Goal: Information Seeking & Learning: Learn about a topic

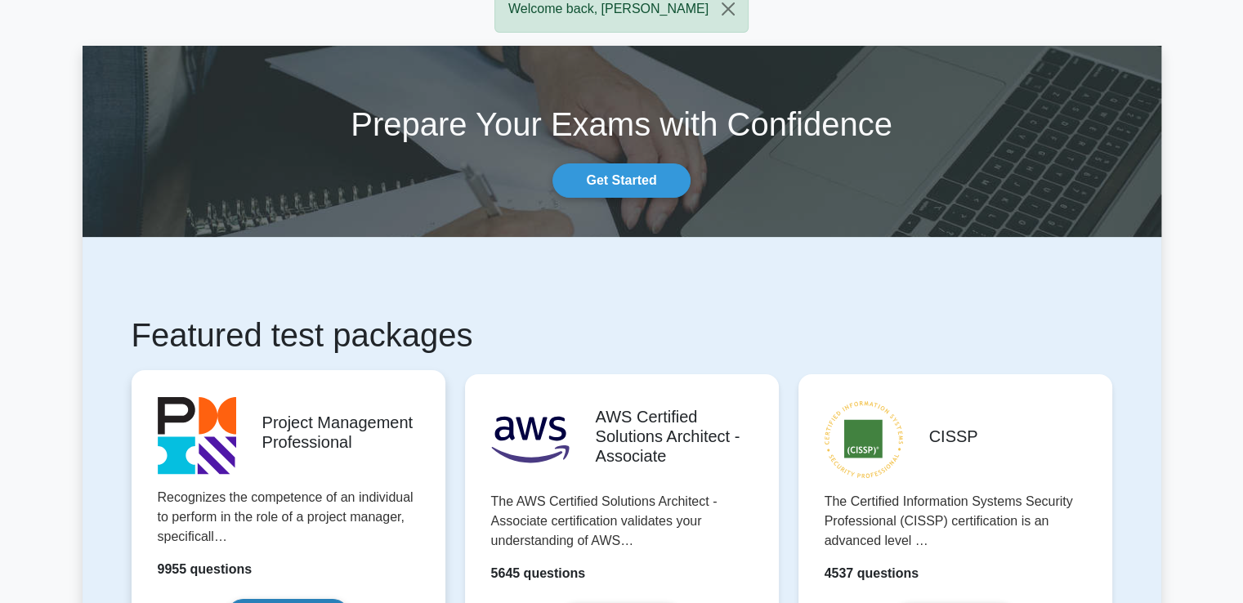
scroll to position [163, 0]
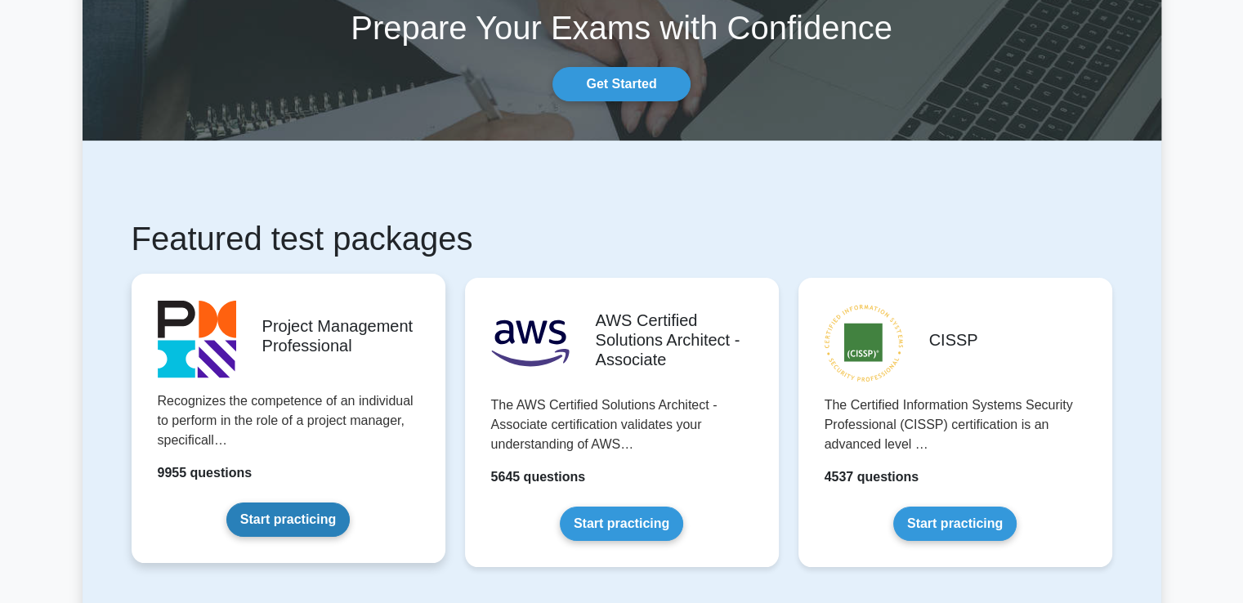
click at [226, 502] on link "Start practicing" at bounding box center [287, 519] width 123 height 34
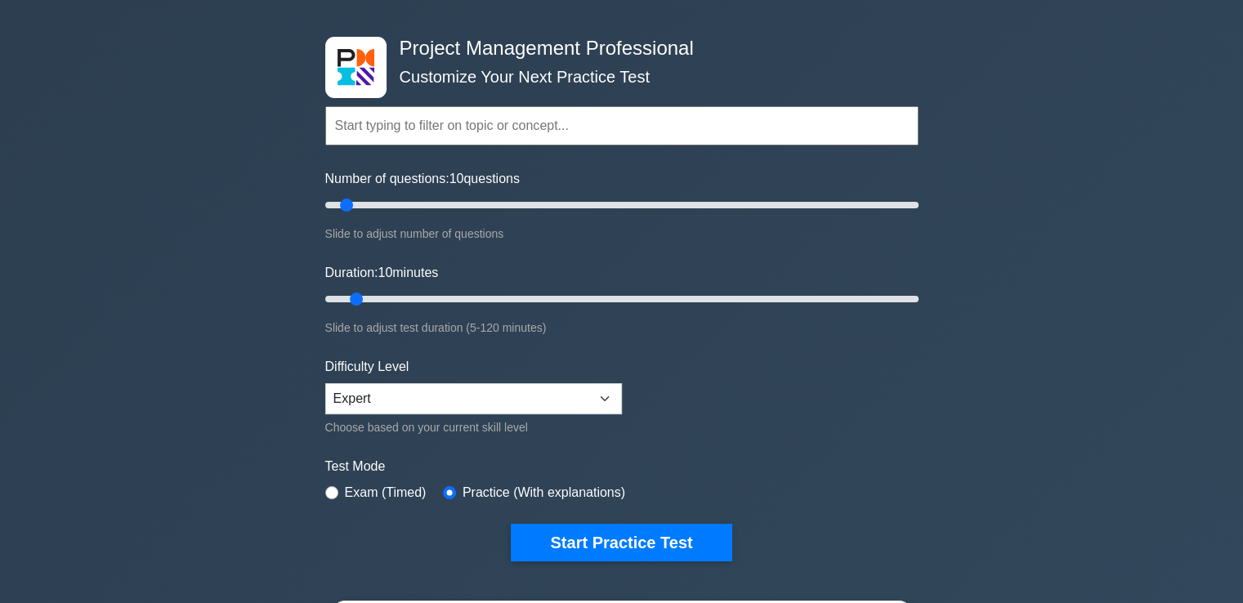
scroll to position [82, 0]
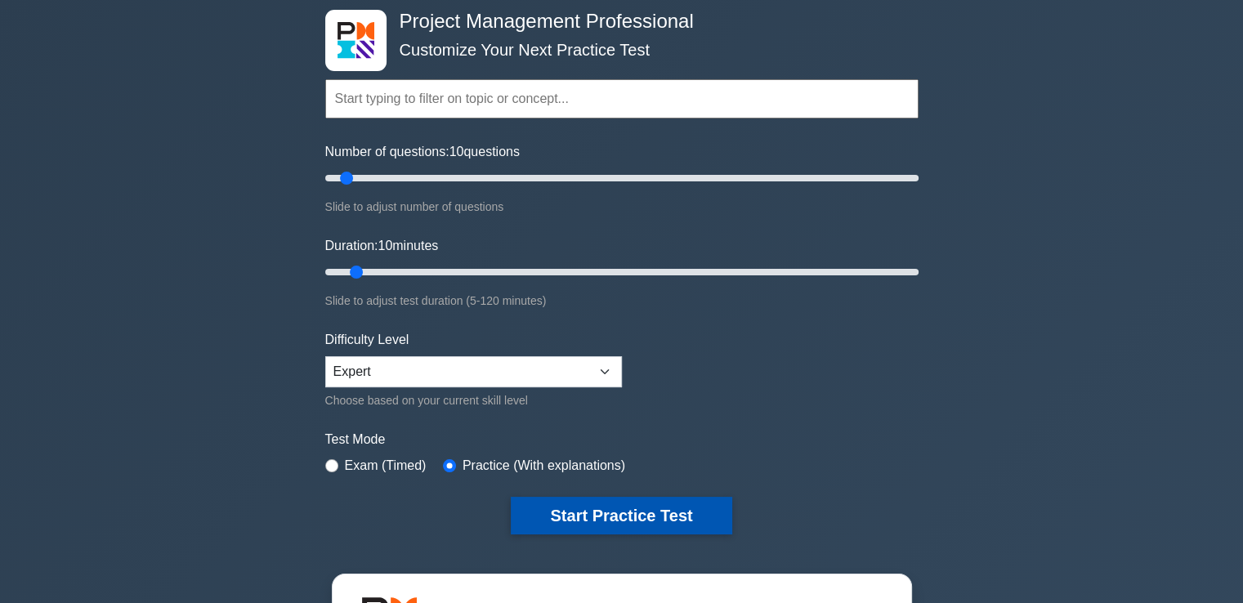
click at [554, 517] on button "Start Practice Test" at bounding box center [621, 516] width 221 height 38
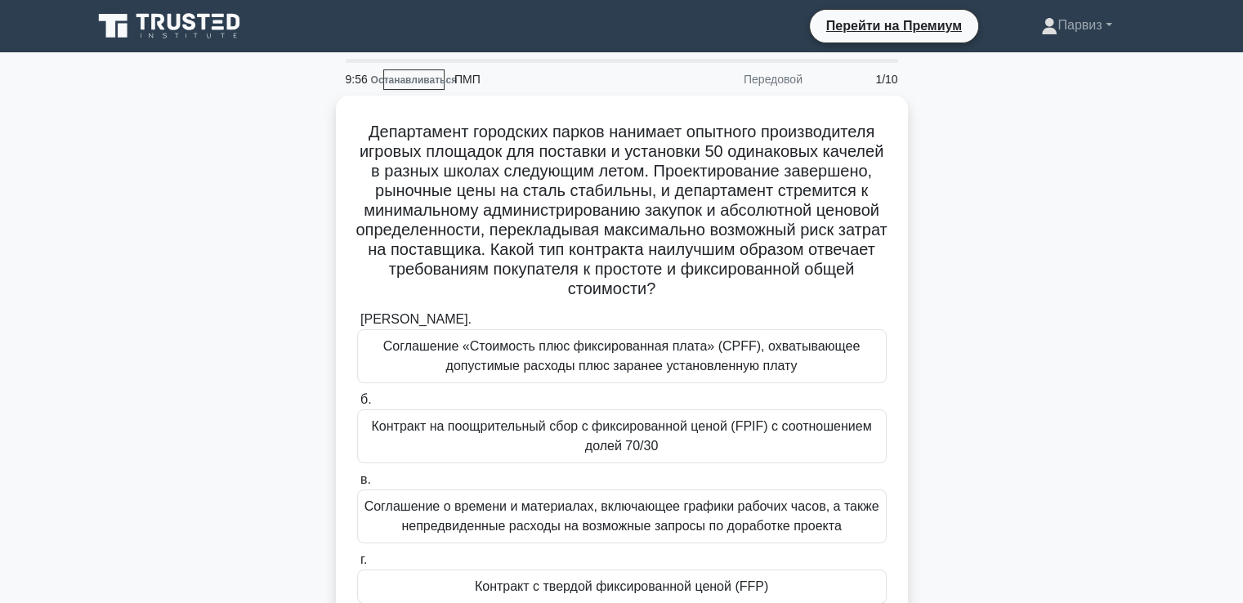
click at [1016, 247] on div "Департамент городских парков нанимает опытного производителя игровых площадок д…" at bounding box center [622, 384] width 1079 height 577
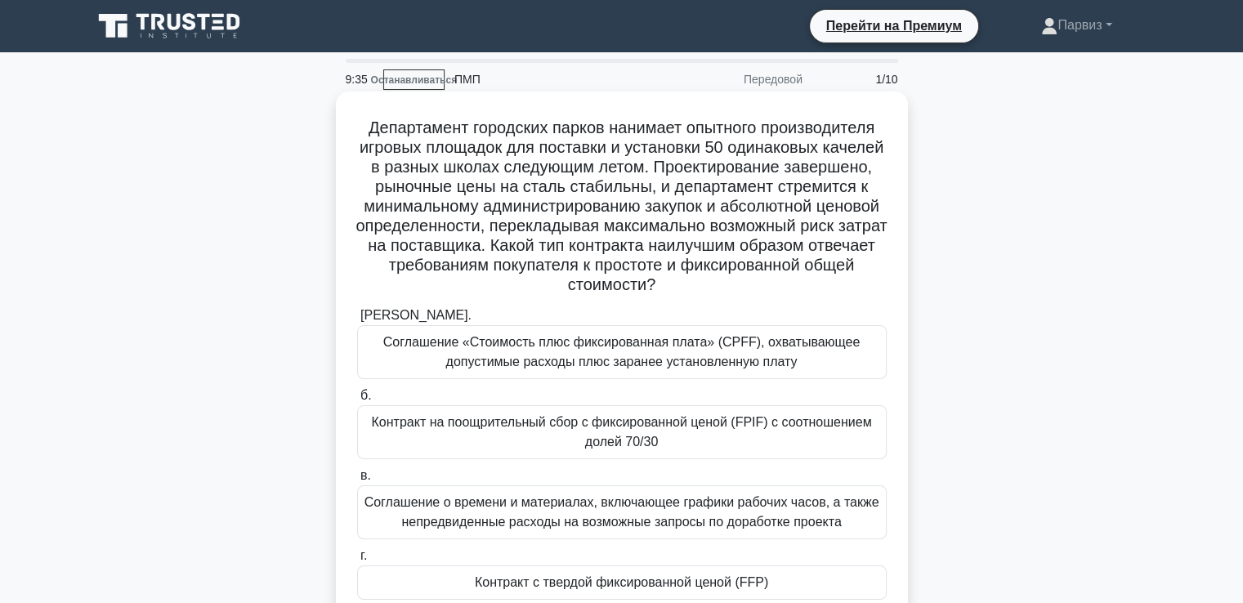
scroll to position [82, 0]
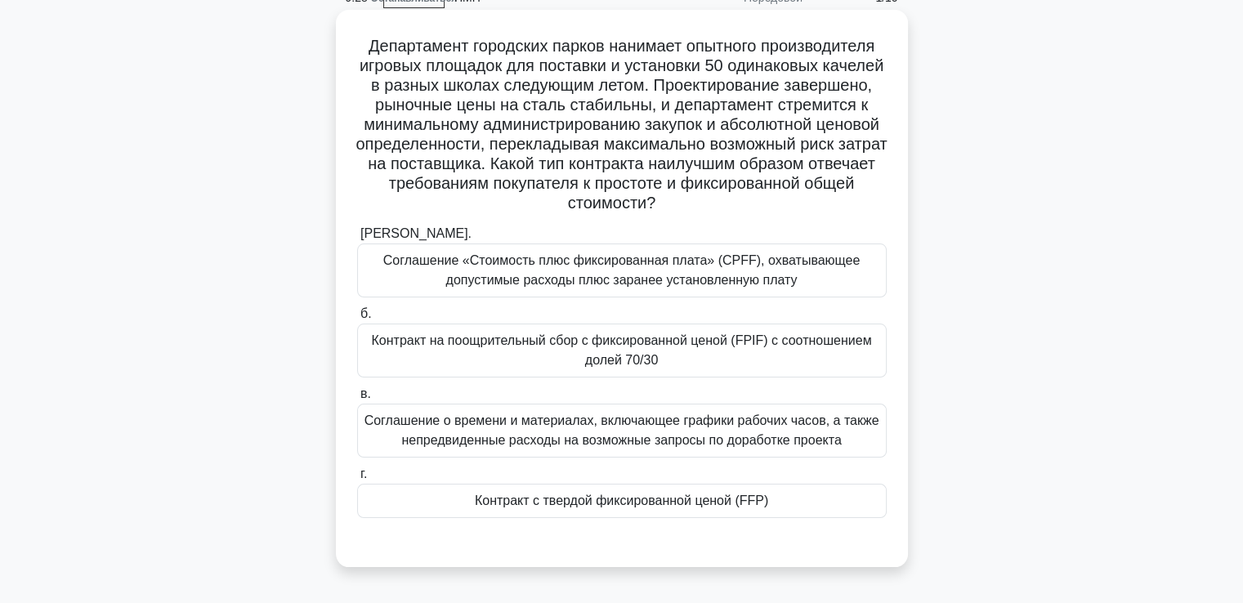
click at [565, 507] on font "Контракт с твердой фиксированной ценой (FFP)" at bounding box center [621, 501] width 293 height 14
click at [357, 480] on input "г. Контракт с твердой фиксированной ценой (FFP)" at bounding box center [357, 474] width 0 height 11
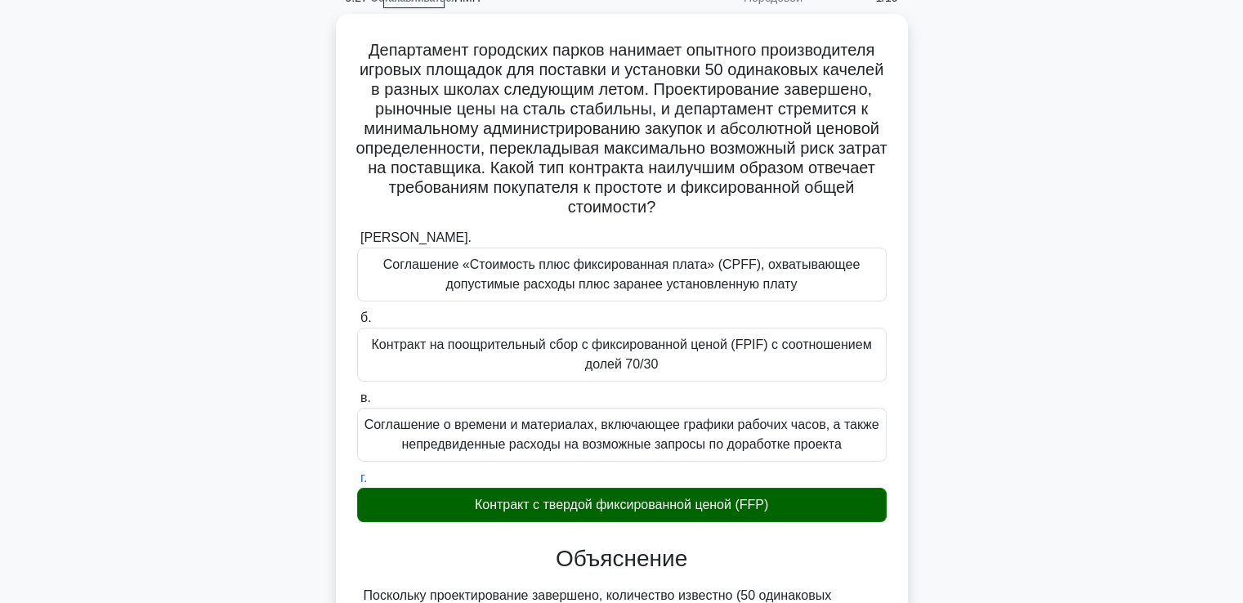
scroll to position [572, 0]
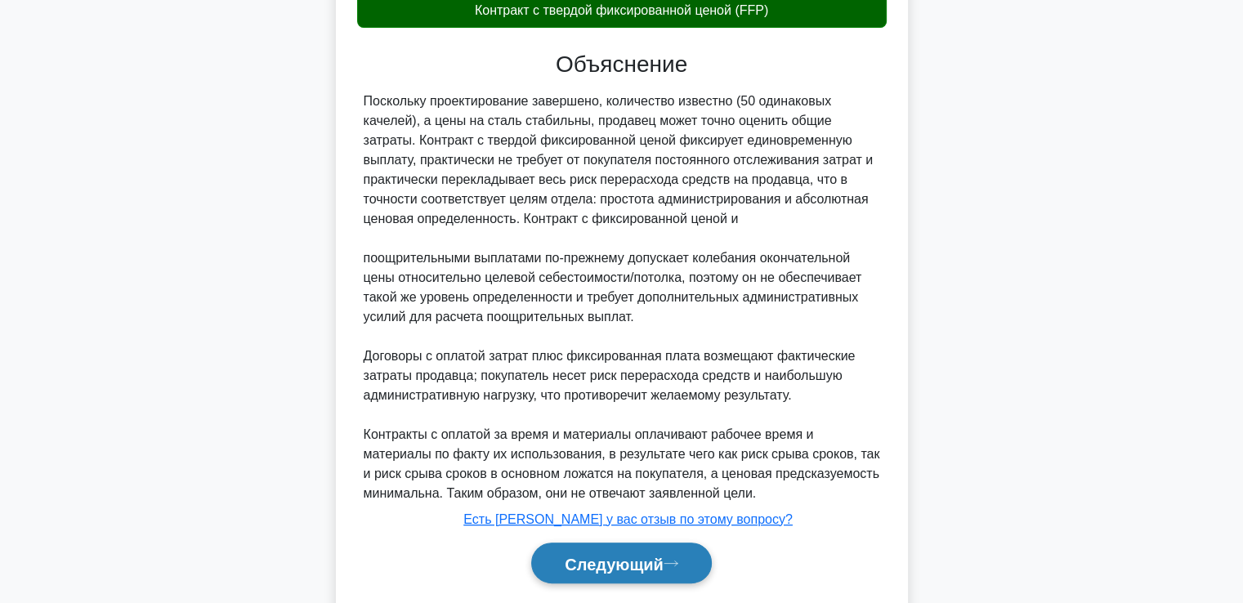
click at [628, 554] on font "Следующий" at bounding box center [614, 563] width 99 height 18
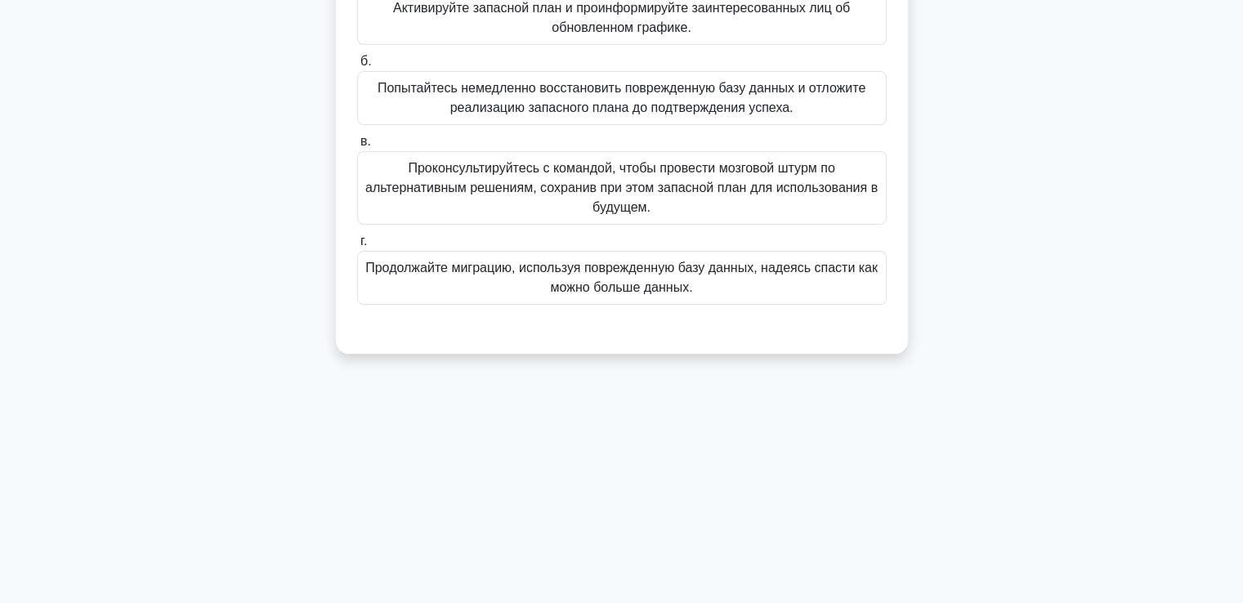
scroll to position [117, 0]
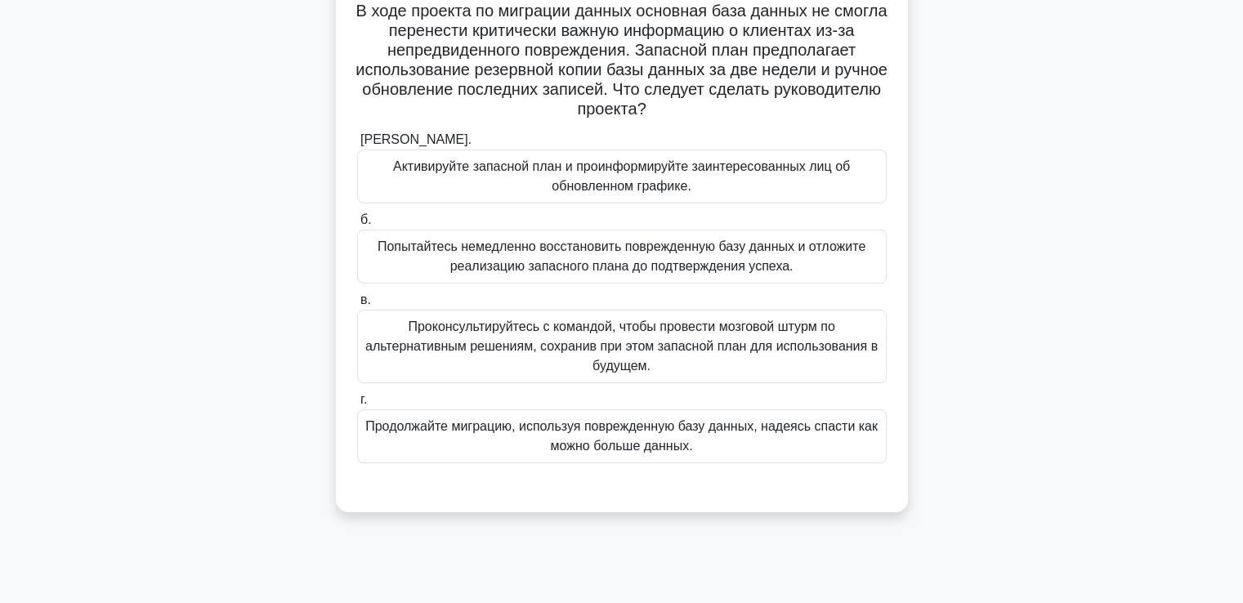
click at [464, 334] on font "Проконсультируйтесь с командой, чтобы провести мозговой штурм по альтернативным…" at bounding box center [621, 345] width 512 height 53
click at [357, 306] on input "в. Проконсультируйтесь с командой, чтобы провести мозговой штурм по альтернатив…" at bounding box center [357, 300] width 0 height 11
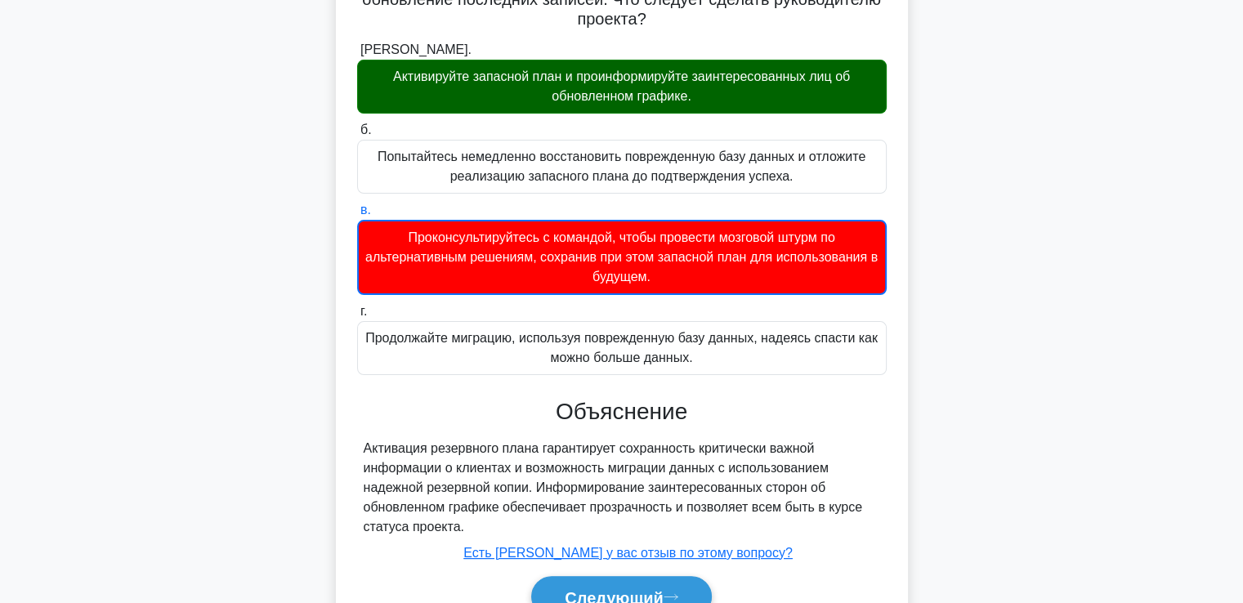
scroll to position [289, 0]
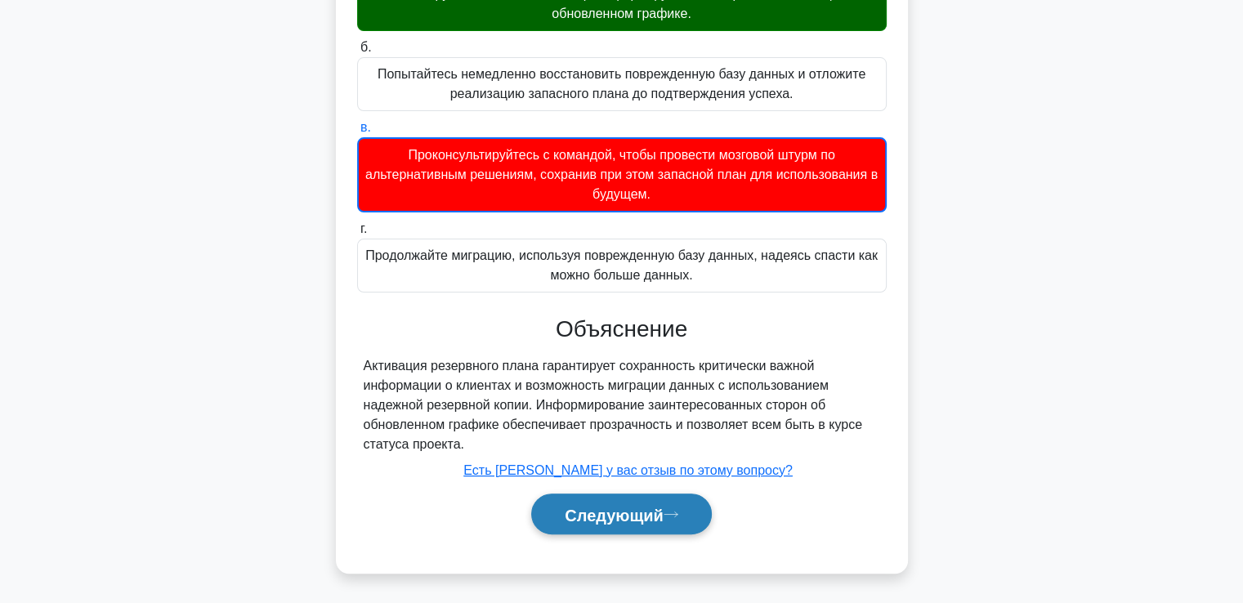
drag, startPoint x: 575, startPoint y: 507, endPoint x: 574, endPoint y: 495, distance: 11.5
click at [575, 507] on font "Следующий" at bounding box center [614, 515] width 99 height 18
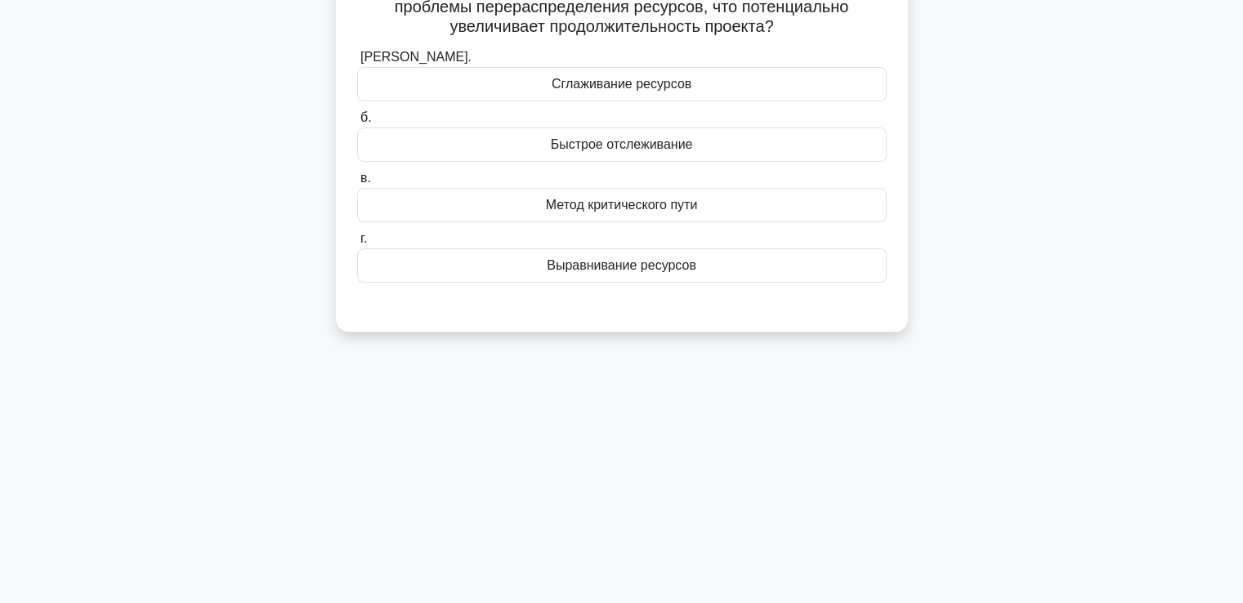
scroll to position [35, 0]
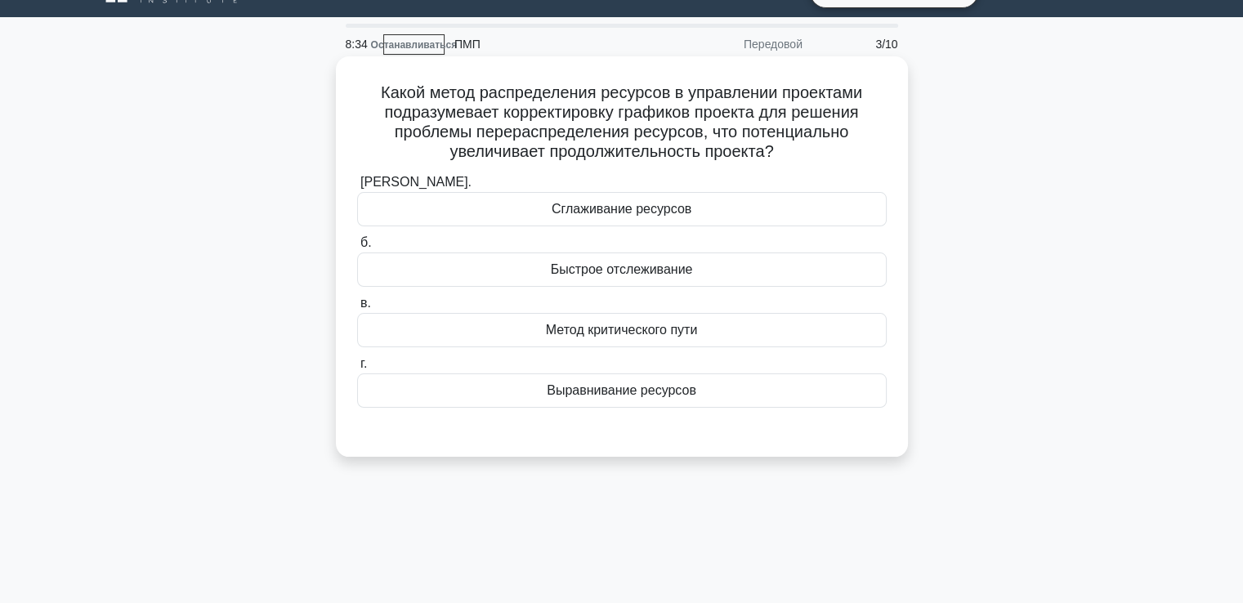
click at [578, 393] on font "Выравнивание ресурсов" at bounding box center [622, 390] width 150 height 14
click at [357, 369] on input "г. Выравнивание ресурсов" at bounding box center [357, 364] width 0 height 11
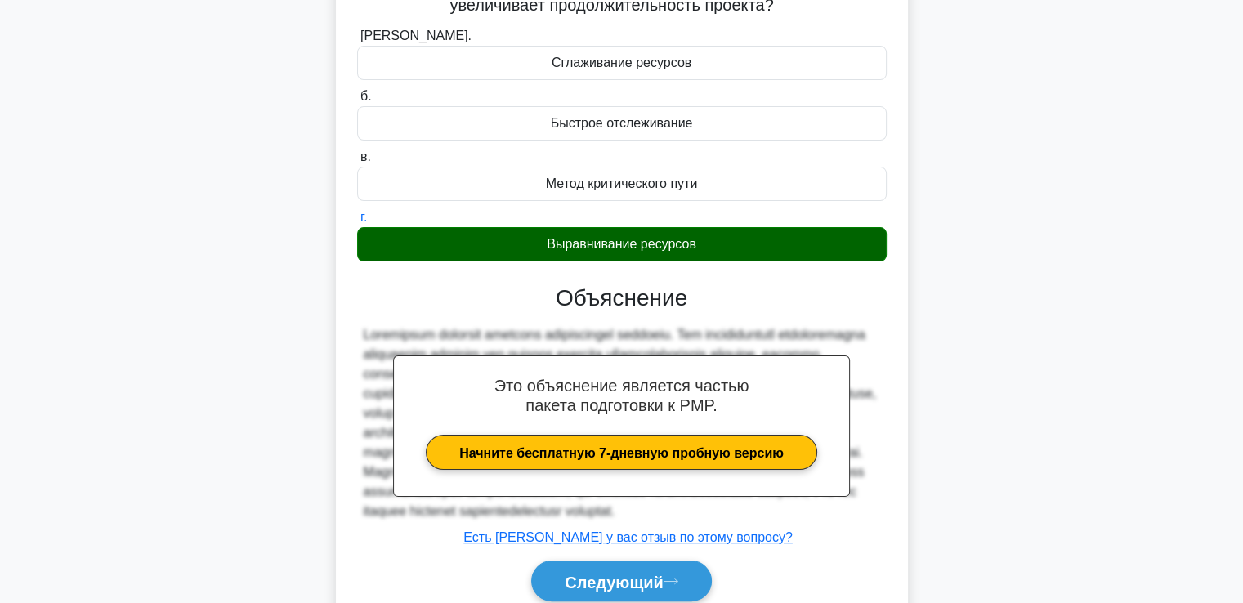
scroll to position [280, 0]
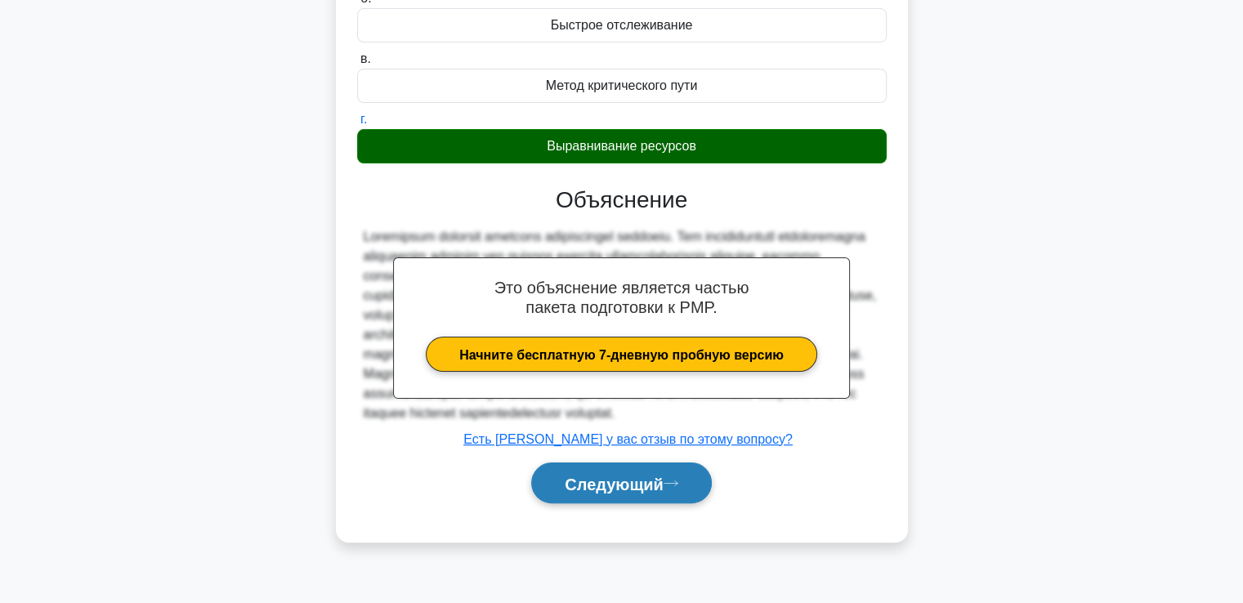
click at [627, 485] on button "Следующий" at bounding box center [621, 483] width 181 height 42
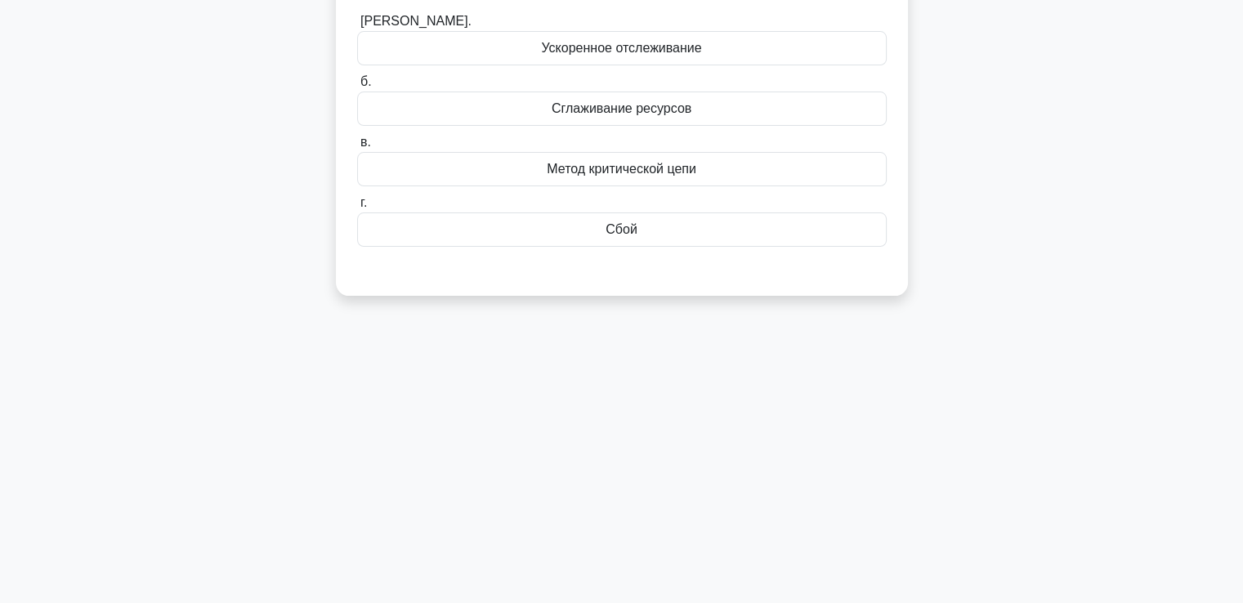
scroll to position [35, 0]
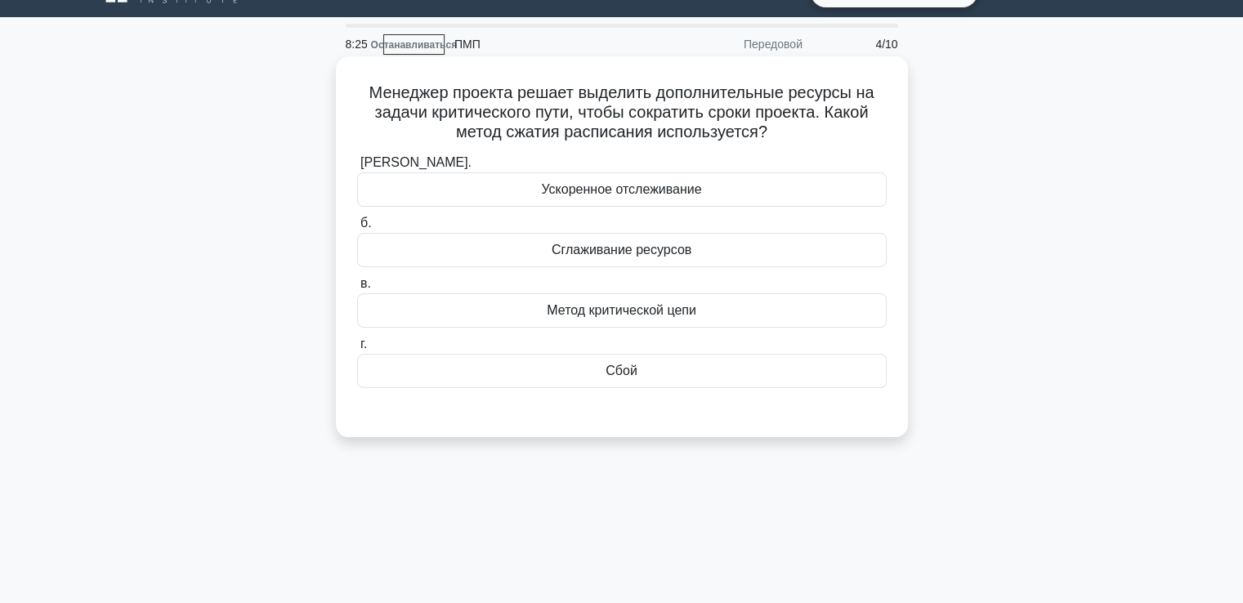
click at [621, 376] on font "Сбой" at bounding box center [621, 371] width 32 height 14
click at [357, 350] on input "г. Сбой" at bounding box center [357, 344] width 0 height 11
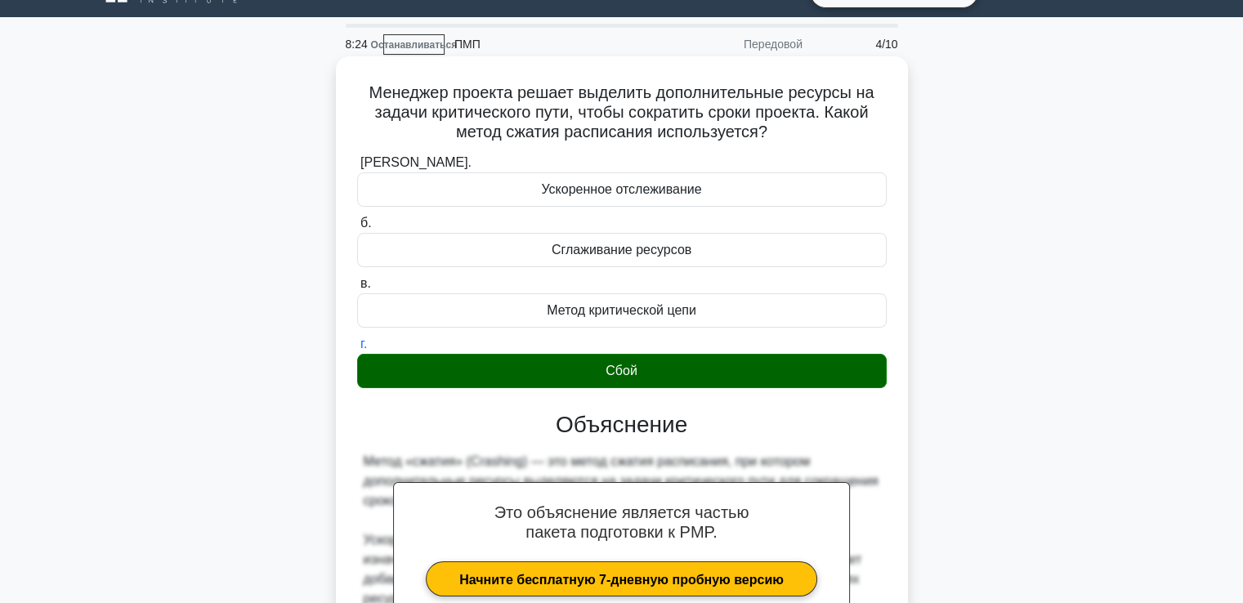
scroll to position [280, 0]
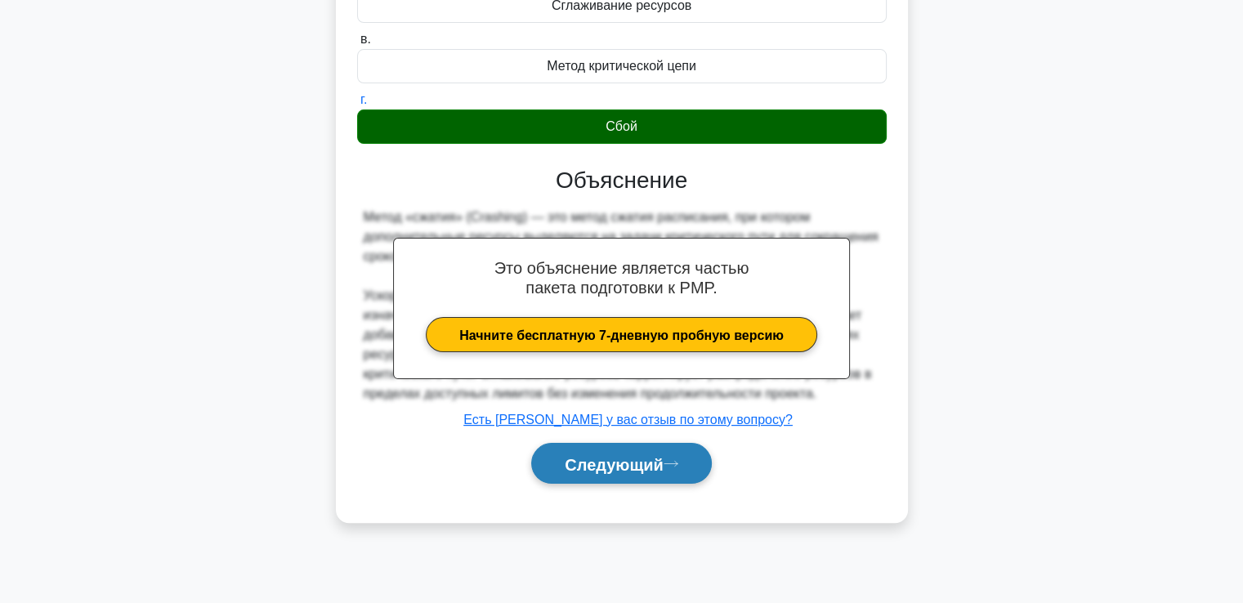
click at [616, 458] on font "Следующий" at bounding box center [614, 464] width 99 height 18
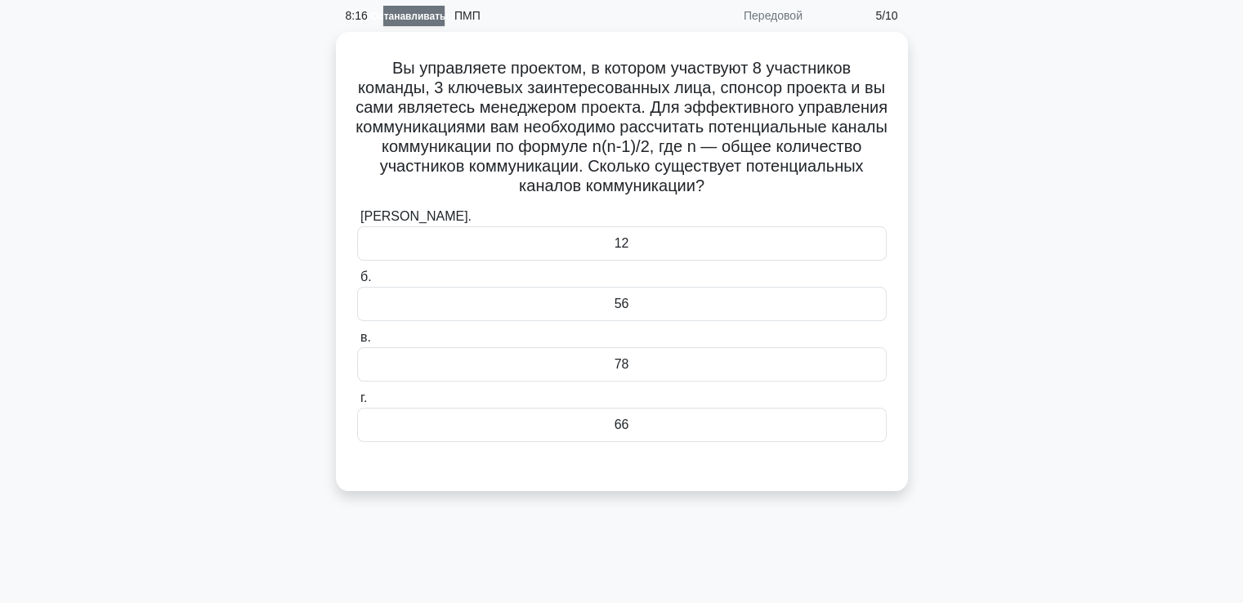
scroll to position [35, 0]
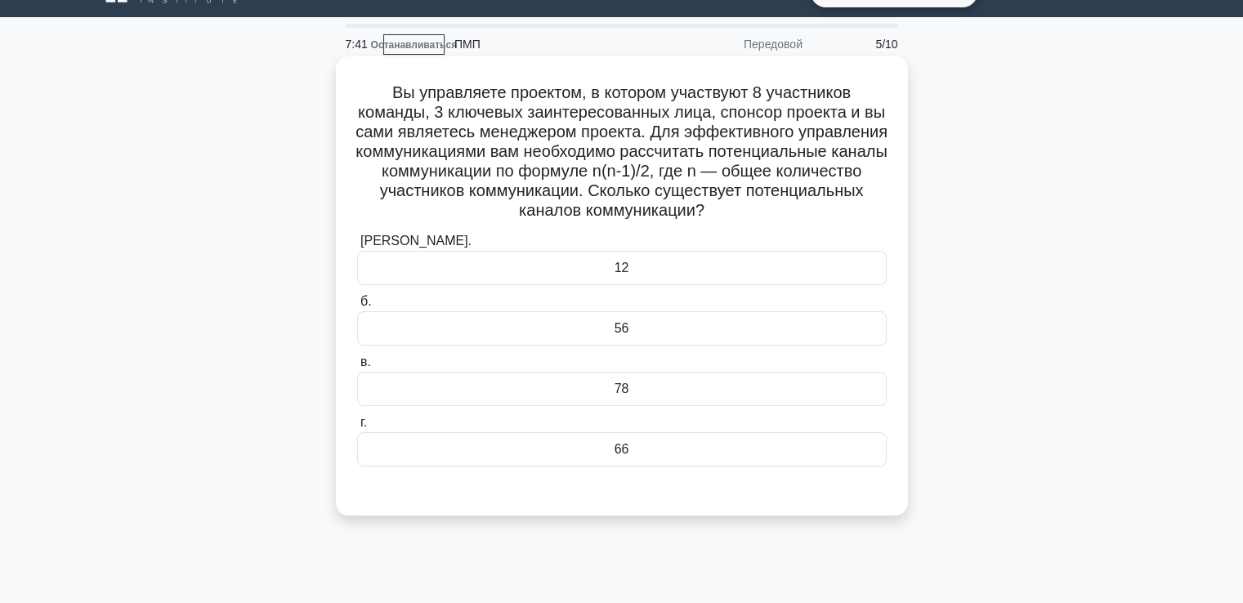
click at [597, 329] on div "56" at bounding box center [621, 328] width 529 height 34
click at [357, 307] on input "б. 56" at bounding box center [357, 302] width 0 height 11
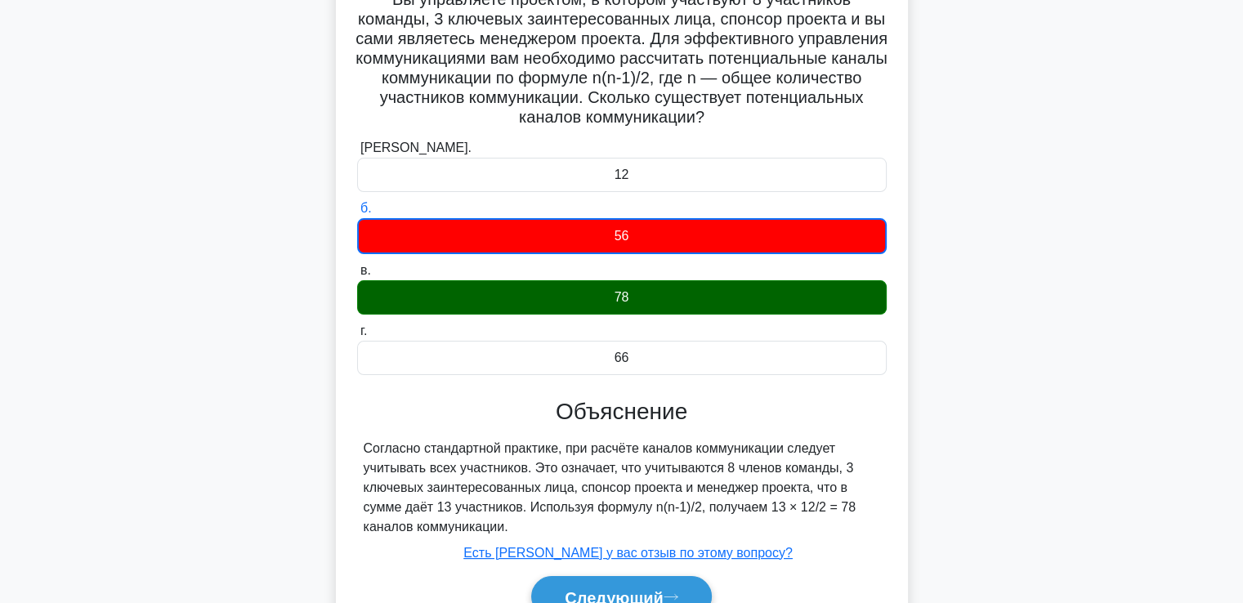
scroll to position [199, 0]
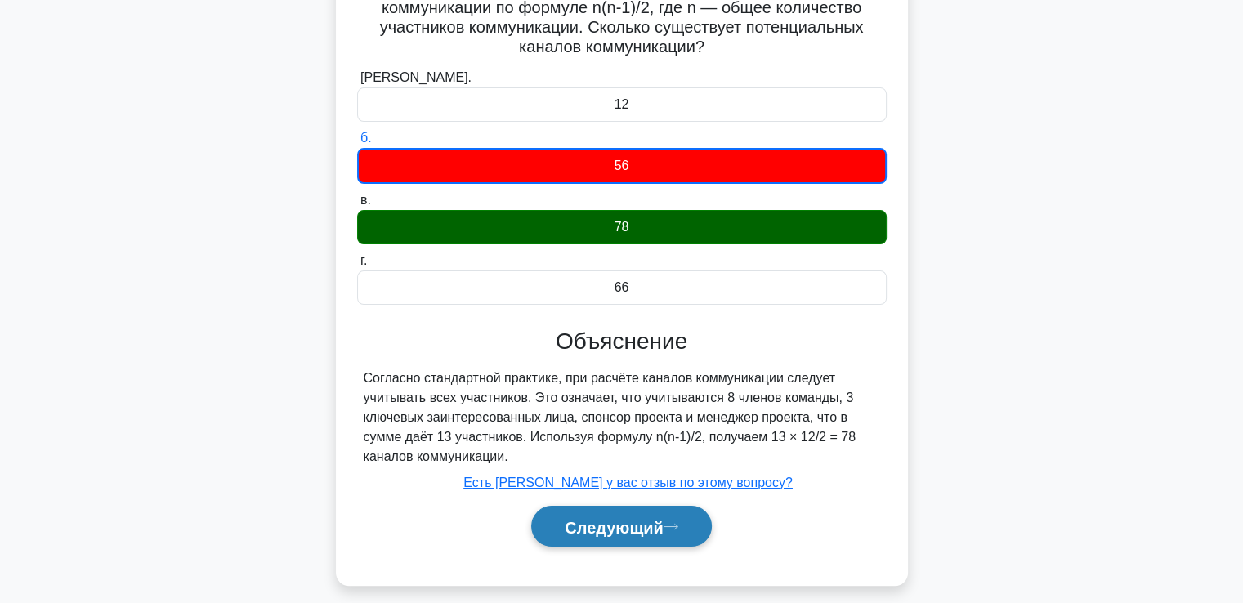
click at [604, 536] on button "Следующий" at bounding box center [621, 527] width 181 height 42
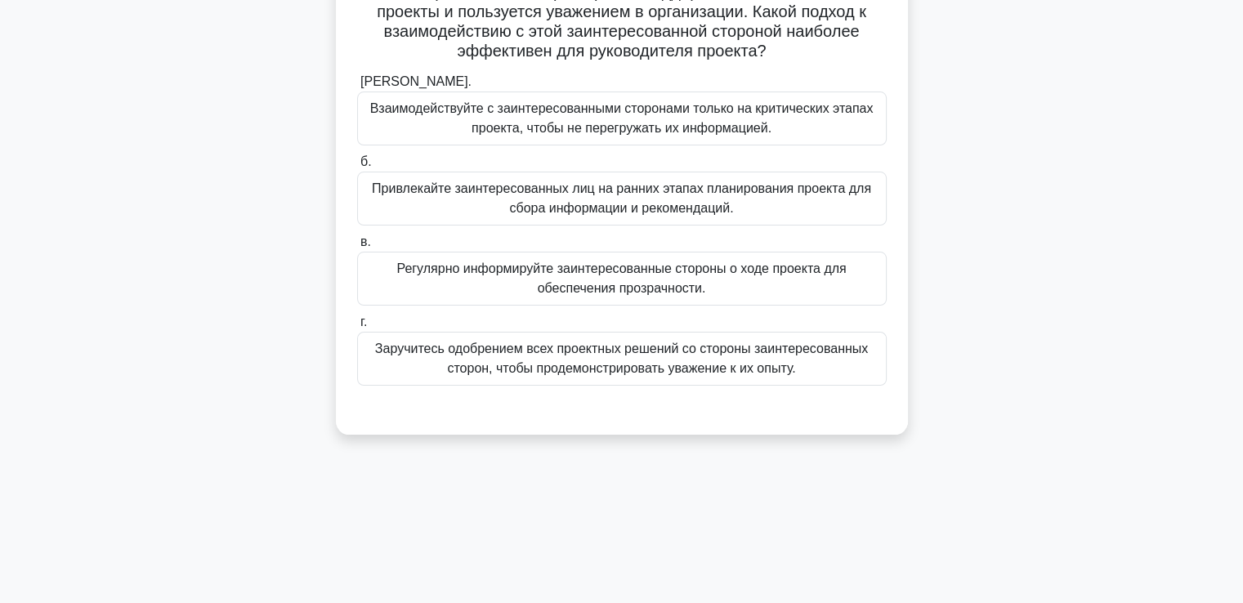
scroll to position [35, 0]
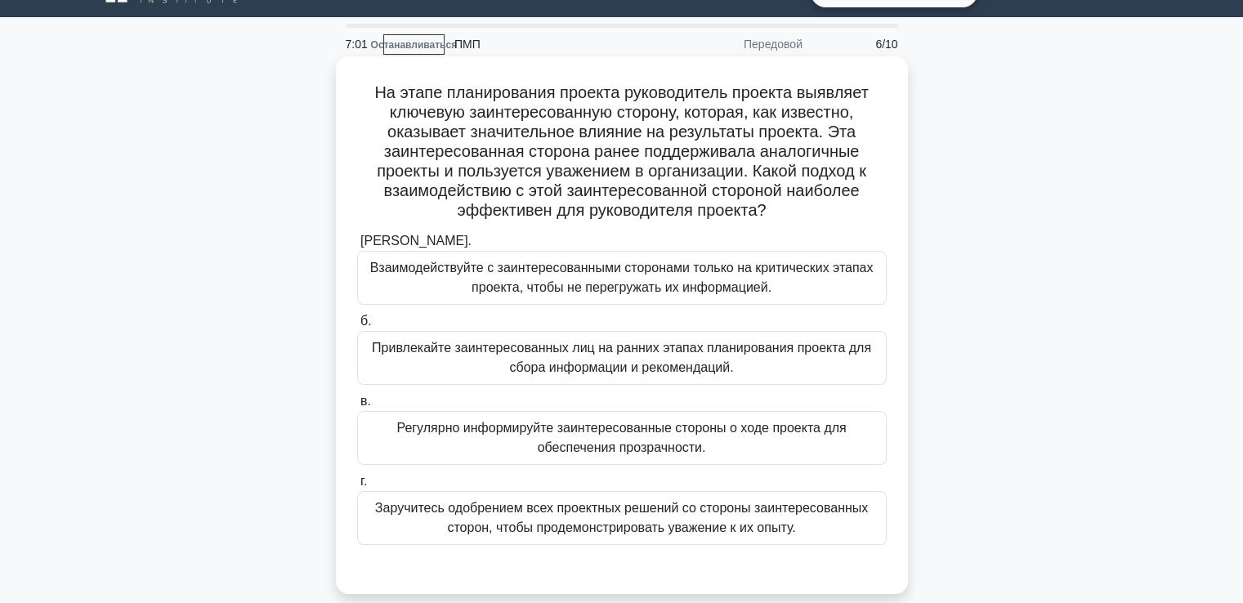
click at [523, 355] on font "Привлекайте заинтересованных лиц на ранних этапах планирования проекта для сбор…" at bounding box center [621, 357] width 499 height 33
click at [357, 327] on input "б. Привлекайте заинтересованных лиц на ранних этапах планирования проекта для с…" at bounding box center [357, 321] width 0 height 11
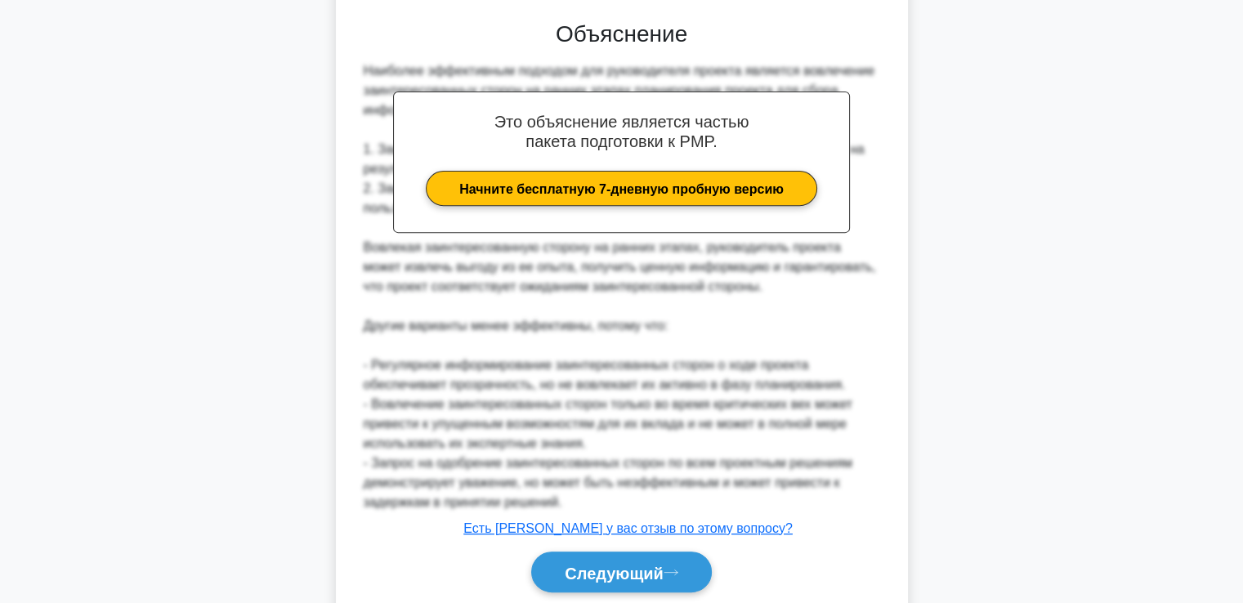
scroll to position [641, 0]
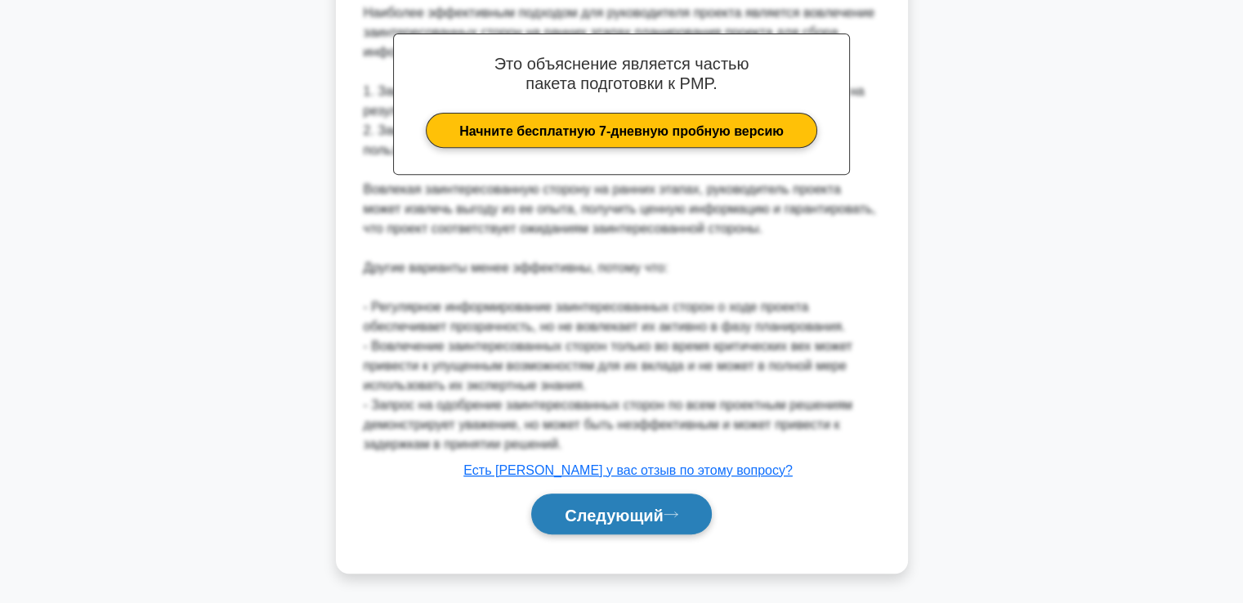
click at [572, 501] on button "Следующий" at bounding box center [621, 515] width 181 height 42
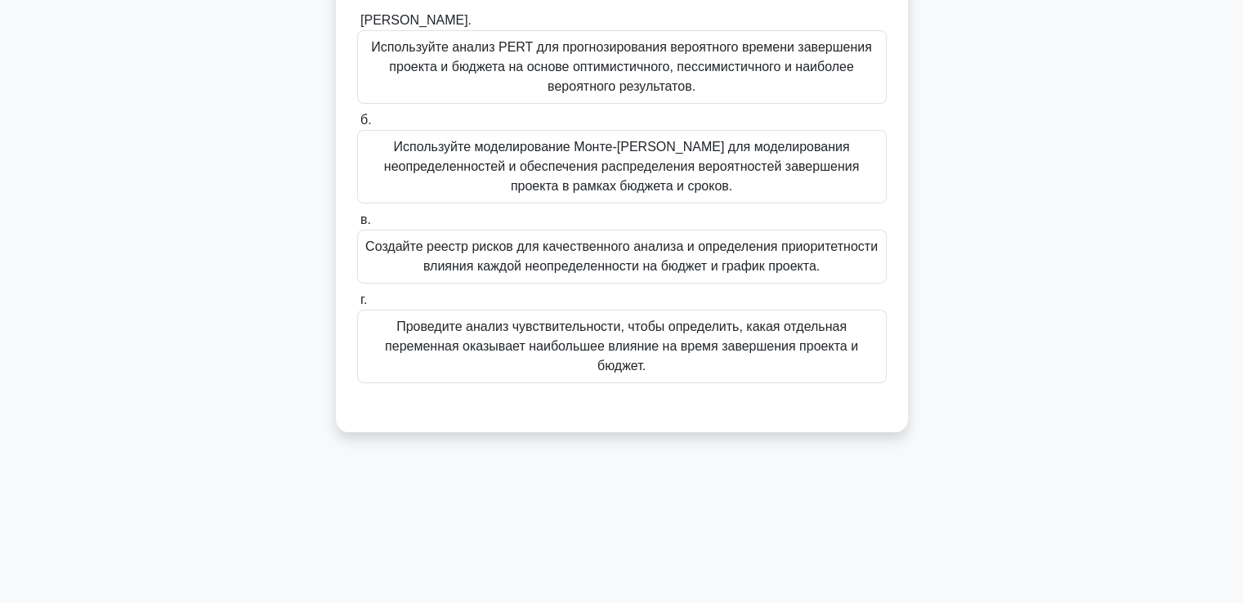
scroll to position [35, 0]
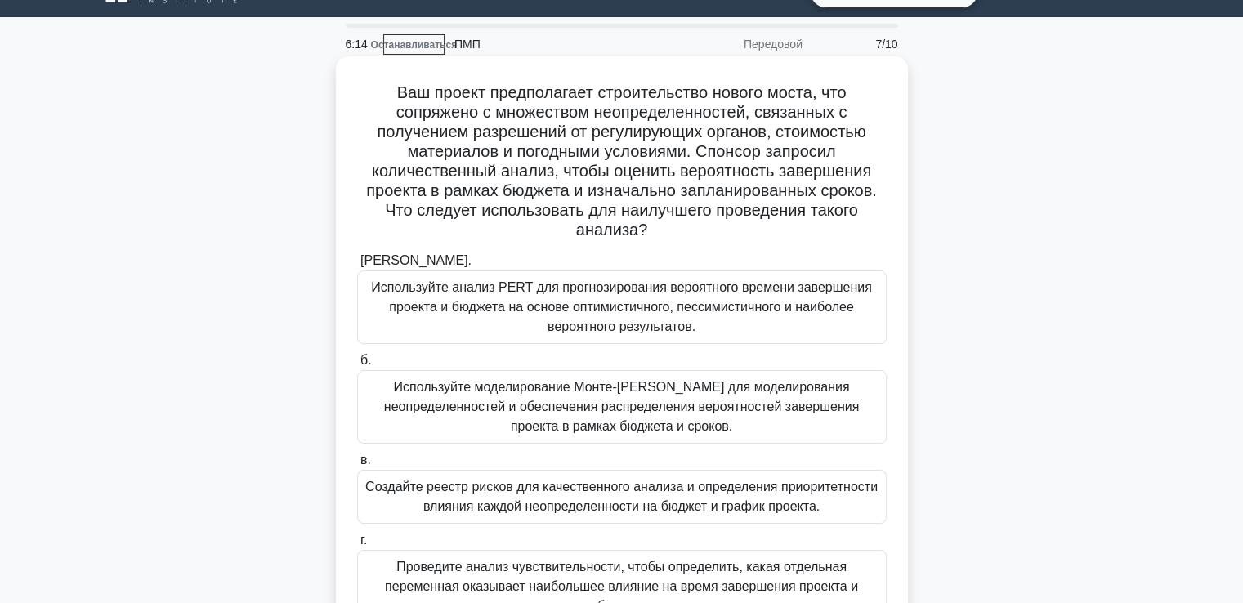
click at [583, 402] on font "Используйте моделирование Монте-Карло для моделирования неопределенностей и обе…" at bounding box center [621, 406] width 475 height 53
click at [357, 366] on input "б. Используйте моделирование Монте-Карло для моделирования неопределенностей и …" at bounding box center [357, 360] width 0 height 11
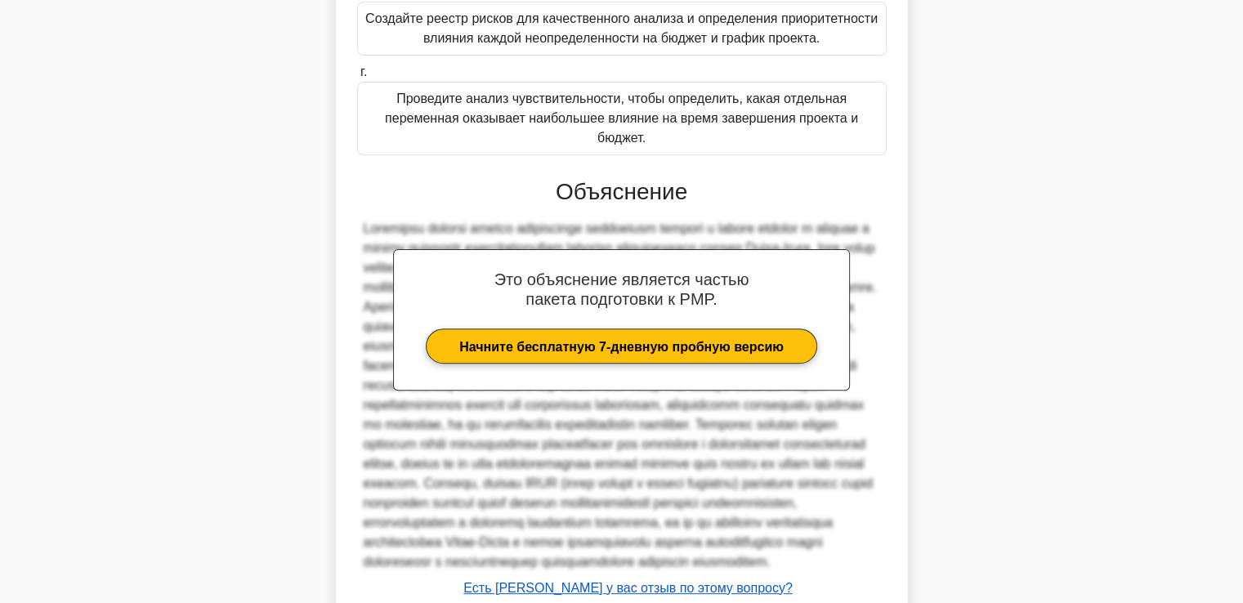
scroll to position [680, 0]
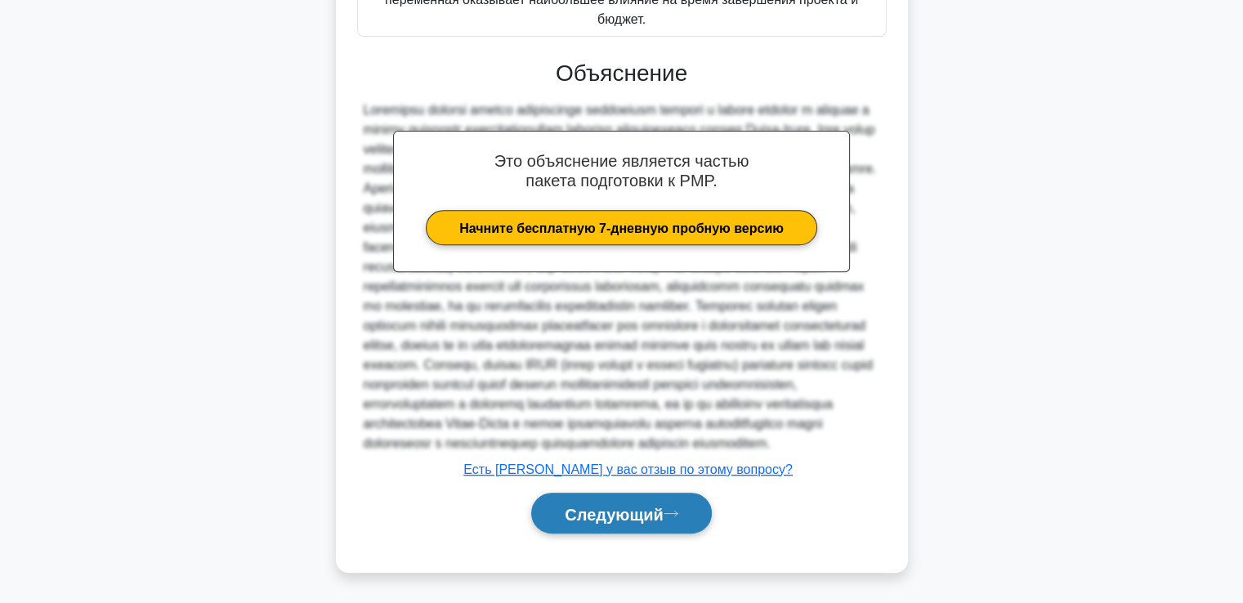
click at [610, 507] on font "Следующий" at bounding box center [614, 514] width 99 height 18
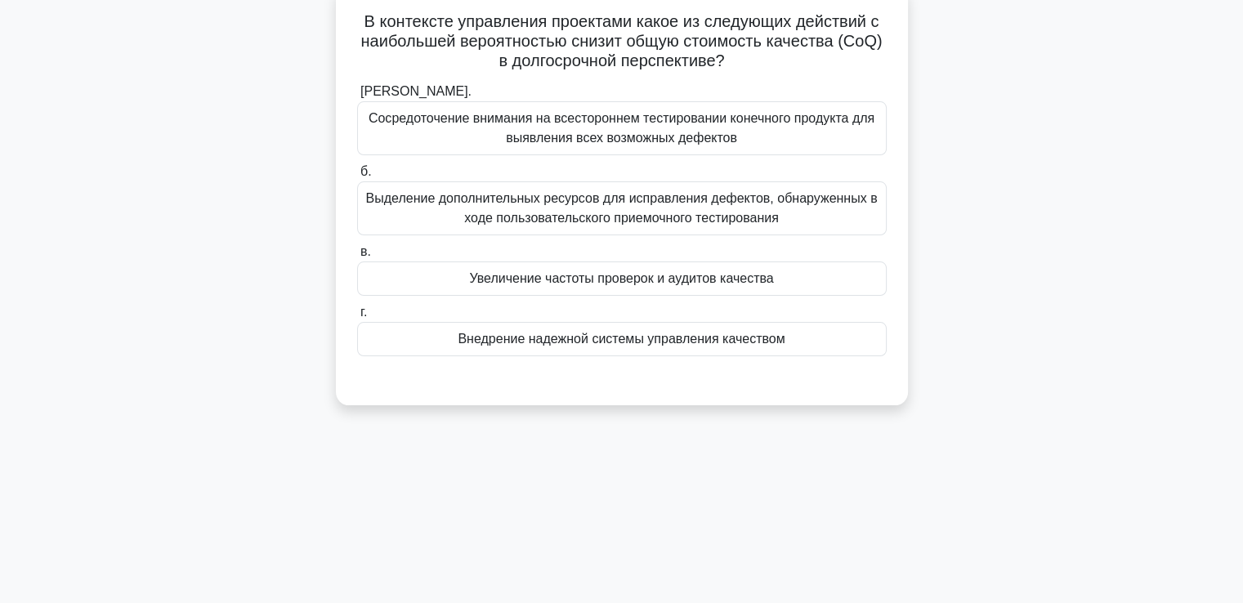
scroll to position [0, 0]
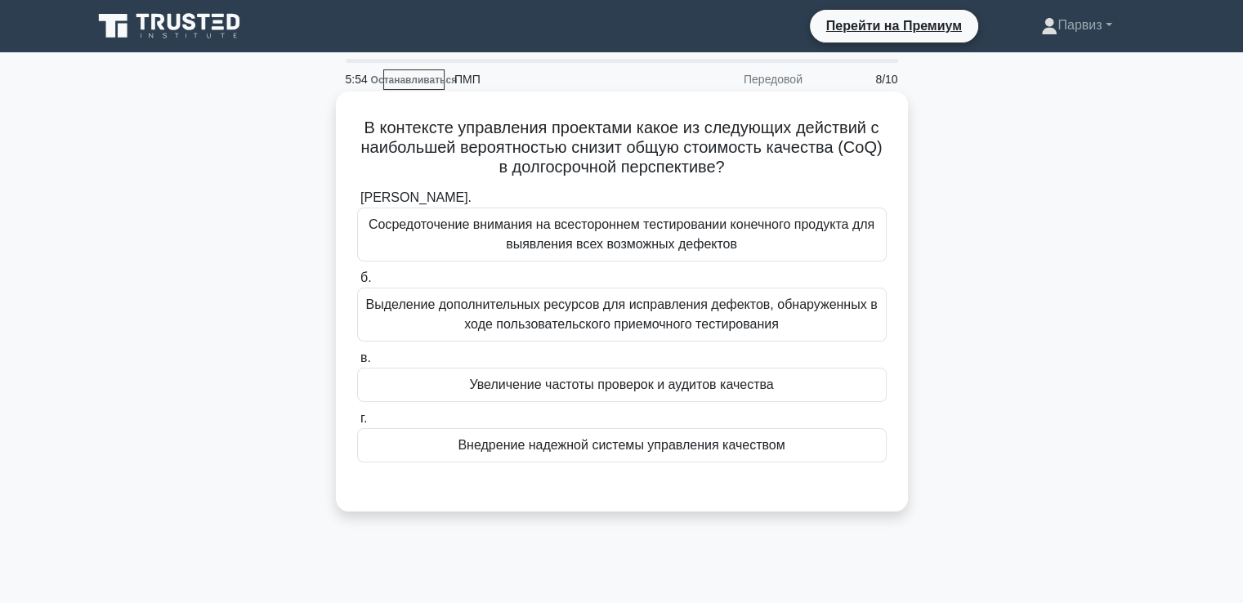
click at [494, 443] on font "Внедрение надежной системы управления качеством" at bounding box center [621, 445] width 327 height 14
click at [357, 424] on input "г. Внедрение надежной системы управления качеством" at bounding box center [357, 418] width 0 height 11
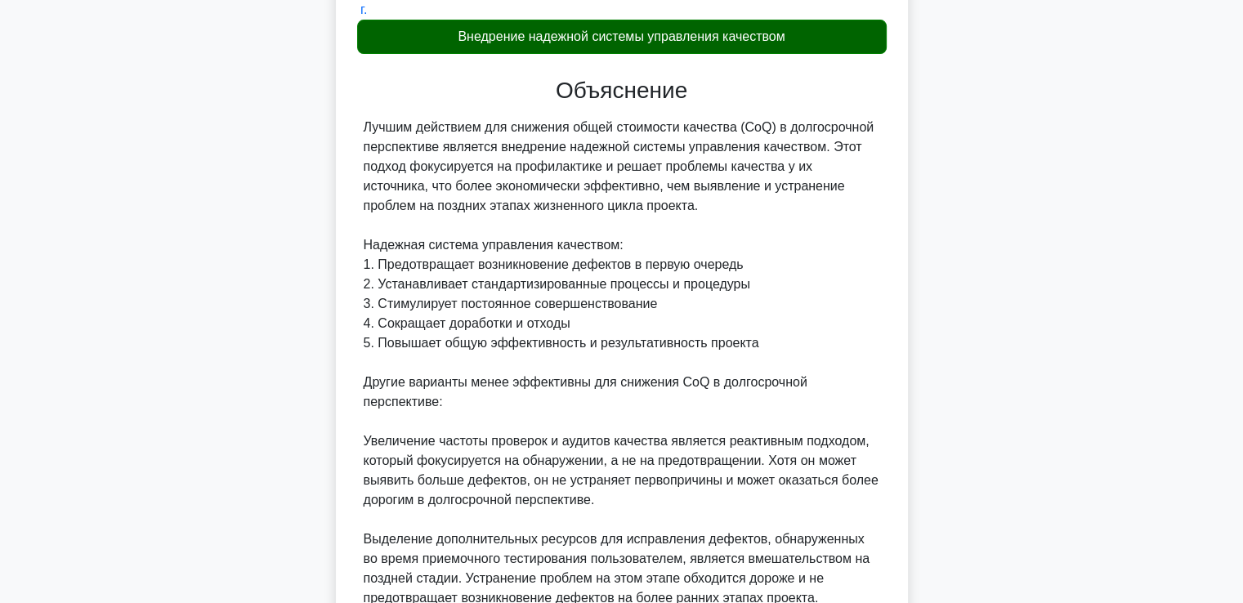
scroll to position [758, 0]
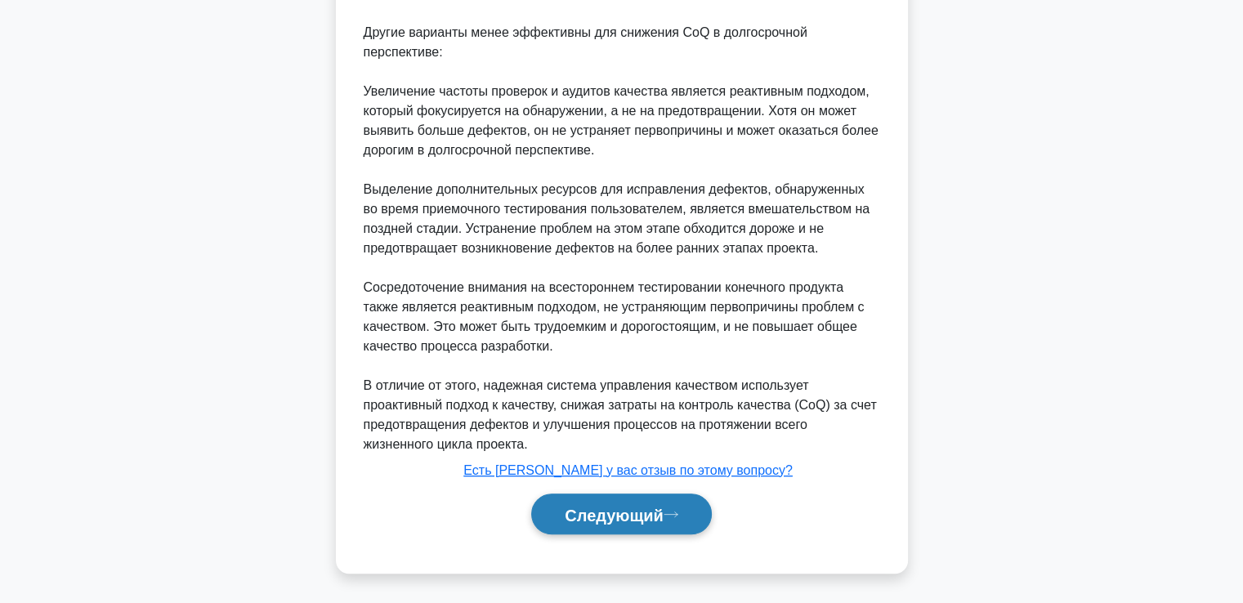
click at [601, 524] on button "Следующий" at bounding box center [621, 515] width 181 height 42
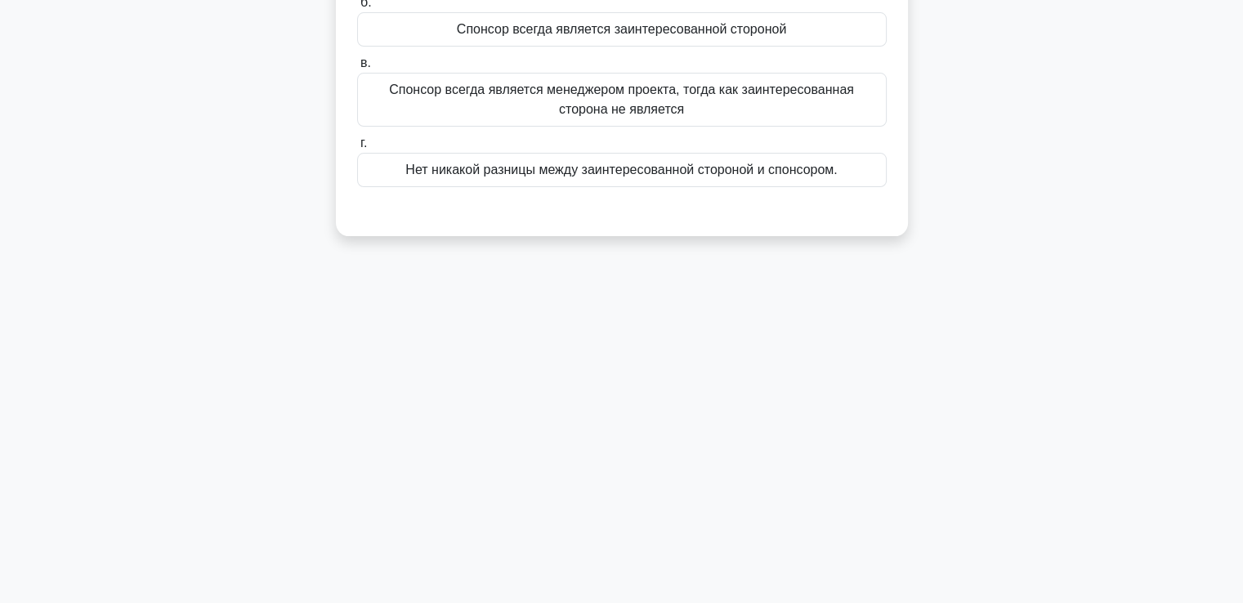
scroll to position [35, 0]
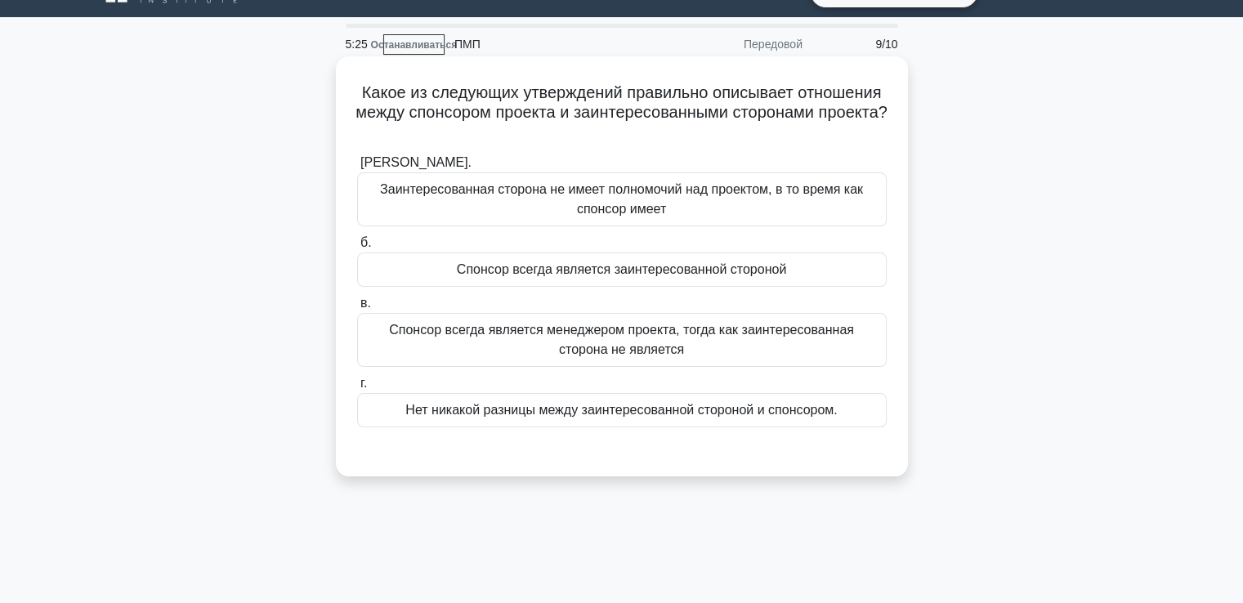
click at [485, 275] on font "Спонсор всегда является заинтересованной стороной" at bounding box center [621, 269] width 329 height 14
click at [357, 248] on input "б. Спонсор всегда является заинтересованной стороной" at bounding box center [357, 243] width 0 height 11
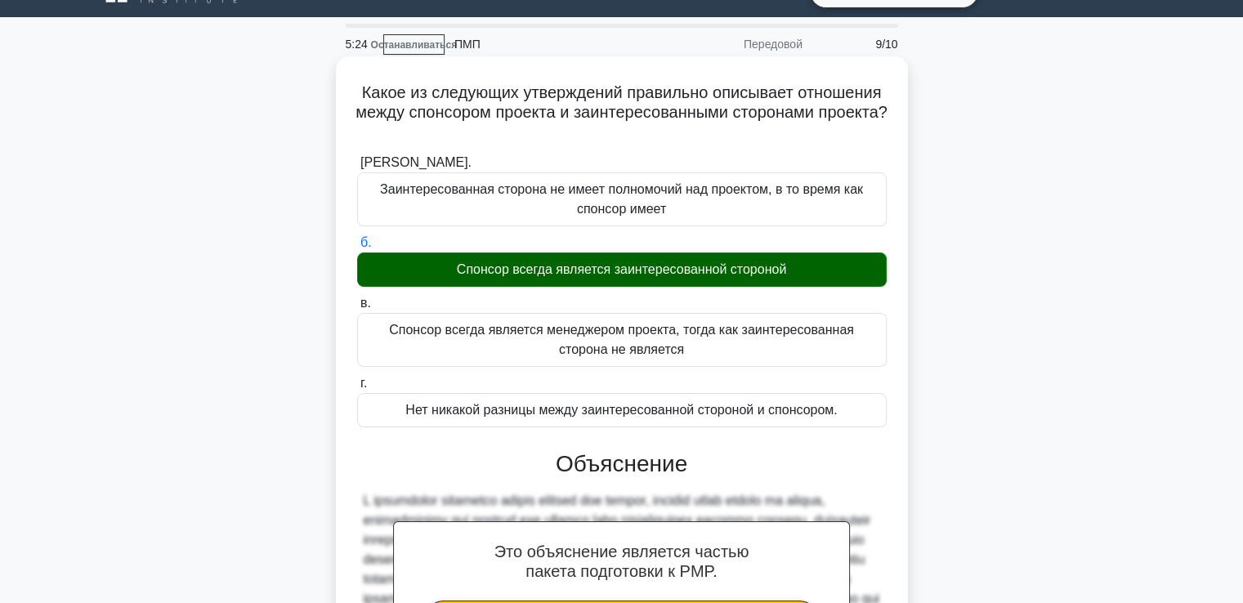
scroll to position [280, 0]
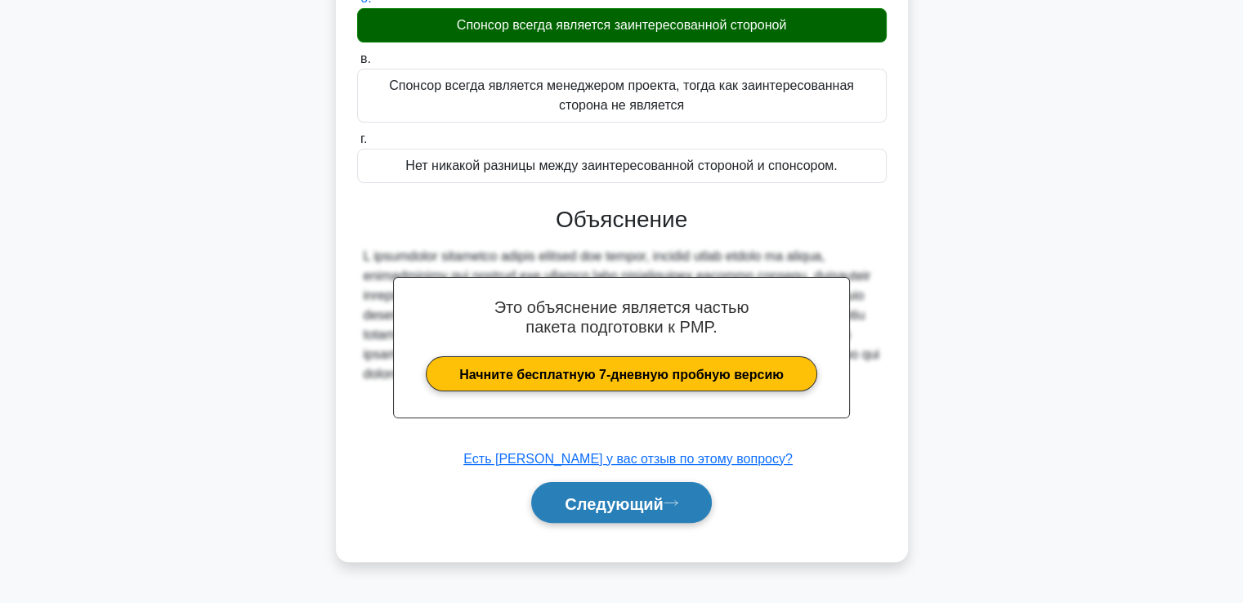
click at [607, 498] on font "Следующий" at bounding box center [614, 503] width 99 height 18
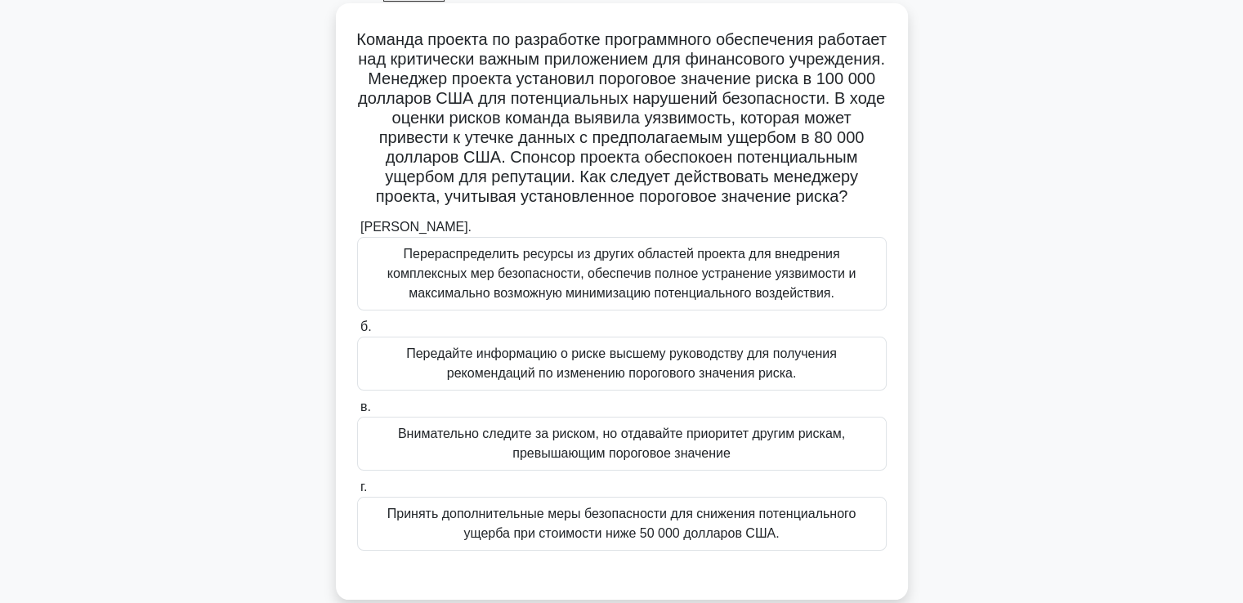
scroll to position [117, 0]
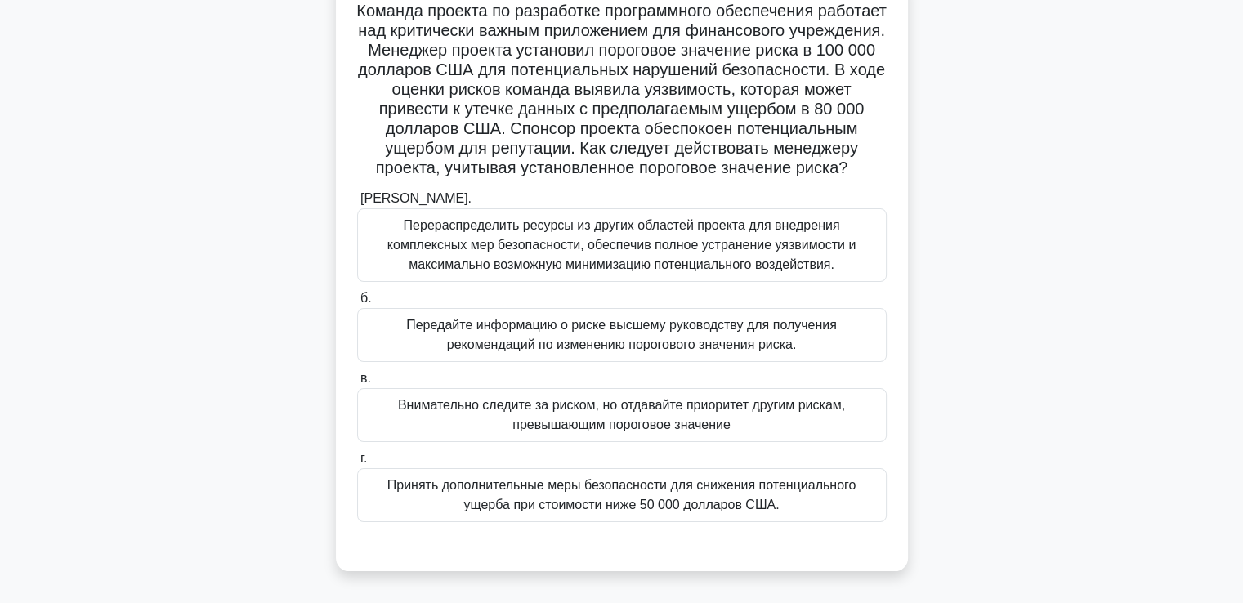
click at [464, 271] on font "Перераспределить ресурсы из других областей проекта для внедрения комплексных м…" at bounding box center [621, 244] width 468 height 53
click at [357, 204] on input "а. Перераспределить ресурсы из других областей проекта для внедрения комплексны…" at bounding box center [357, 199] width 0 height 11
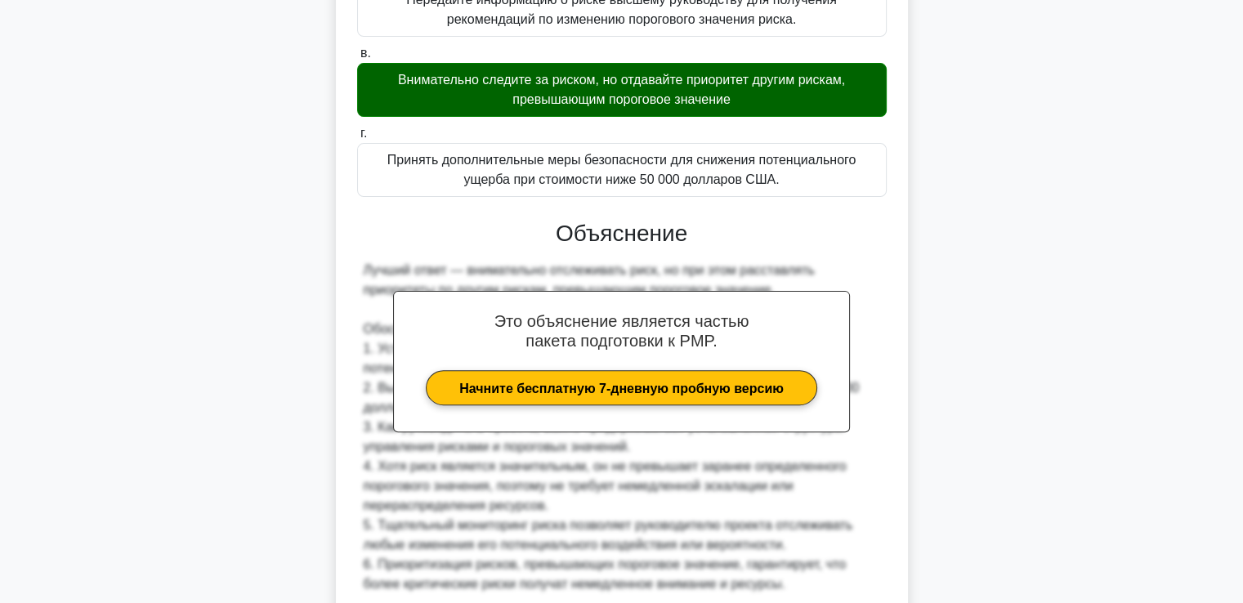
scroll to position [852, 0]
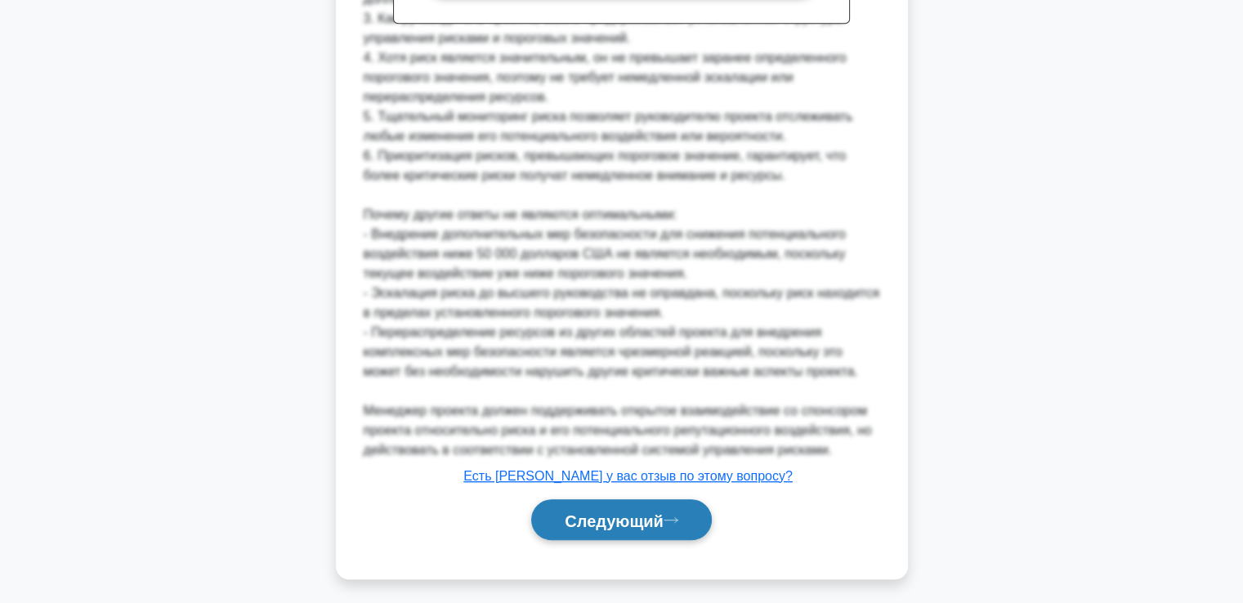
click at [650, 520] on button "Следующий" at bounding box center [621, 520] width 181 height 42
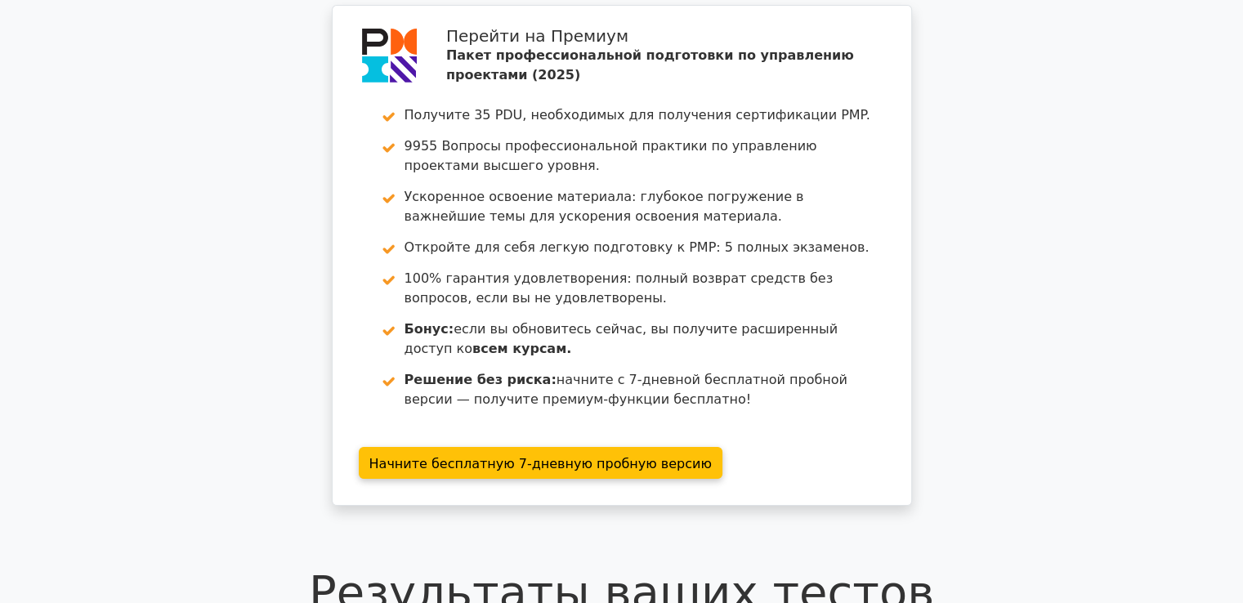
scroll to position [327, 0]
